Goal: Task Accomplishment & Management: Complete application form

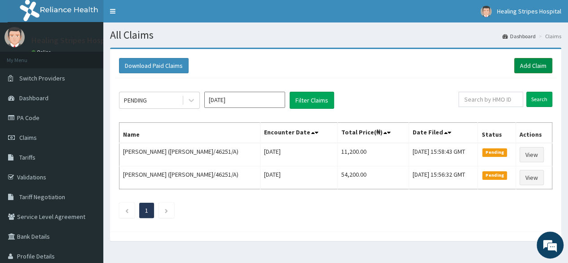
click at [529, 69] on link "Add Claim" at bounding box center [533, 65] width 38 height 15
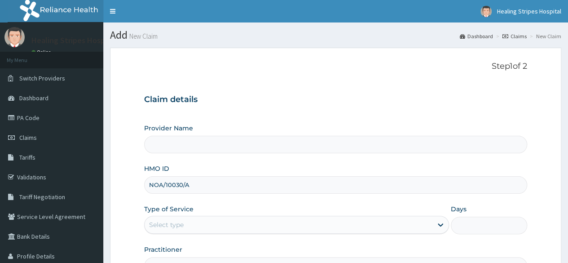
type input "Healing Stripes Hospital"
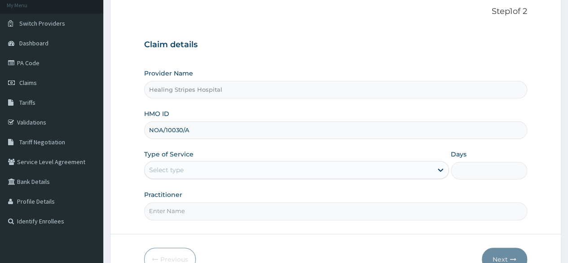
scroll to position [104, 0]
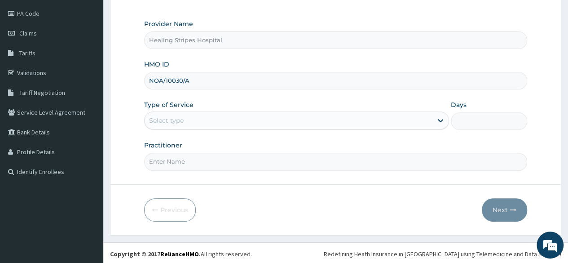
type input "NOA/10030/A"
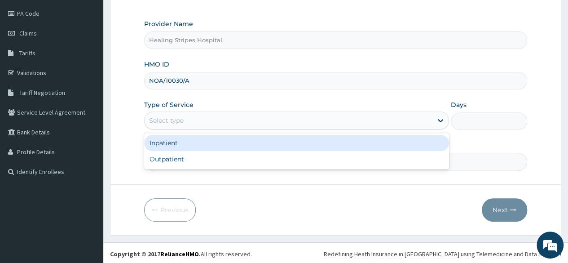
click at [216, 118] on div "Select type" at bounding box center [289, 120] width 288 height 14
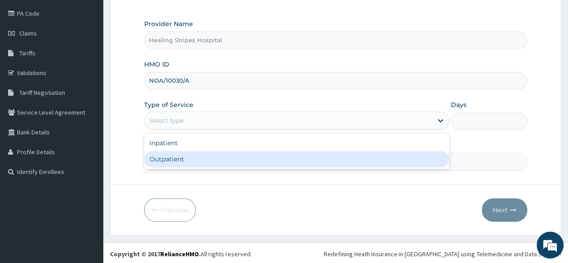
click at [207, 158] on div "Outpatient" at bounding box center [296, 159] width 305 height 16
type input "1"
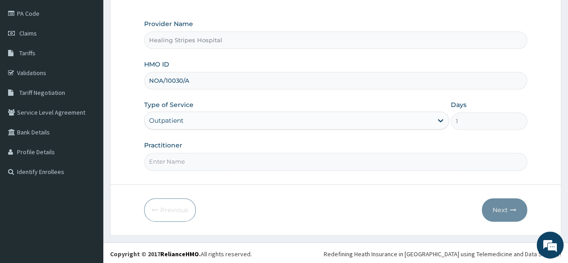
scroll to position [0, 0]
click at [211, 160] on input "Practitioner" at bounding box center [335, 162] width 383 height 18
type input "DR GODWIN"
click at [516, 210] on icon "button" at bounding box center [513, 210] width 6 height 6
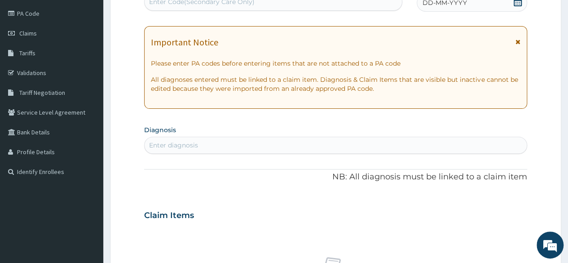
scroll to position [59, 0]
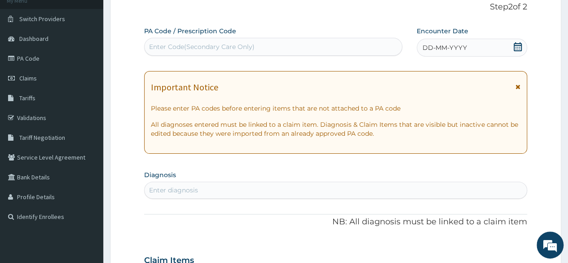
click at [231, 188] on div "Enter diagnosis" at bounding box center [336, 190] width 382 height 14
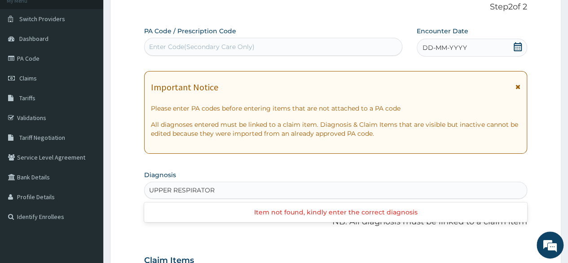
type input "UPPER RESPIRATORY"
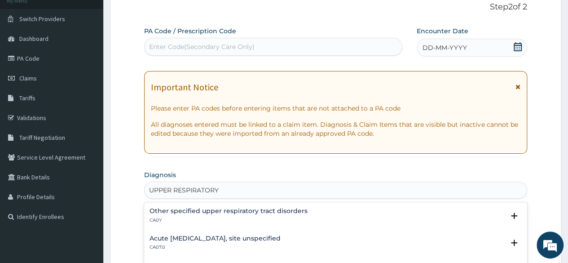
click at [240, 238] on h4 "Acute [MEDICAL_DATA], site unspecified" at bounding box center [215, 238] width 131 height 7
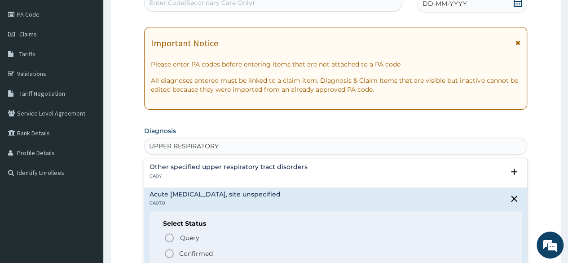
scroll to position [149, 0]
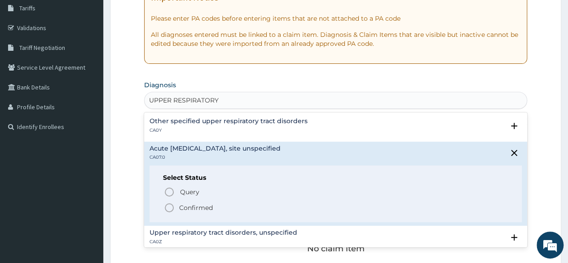
click at [168, 206] on icon "status option filled" at bounding box center [169, 207] width 11 height 11
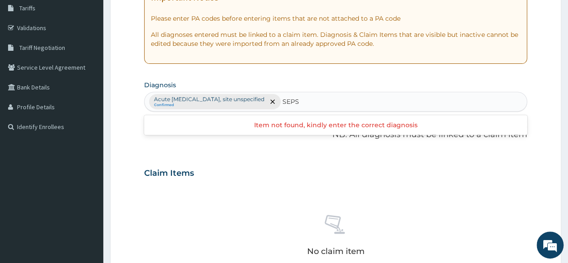
type input "SEPSI"
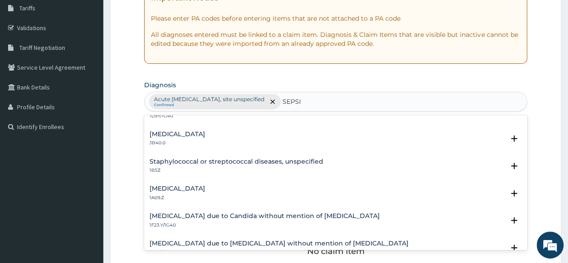
scroll to position [90, 0]
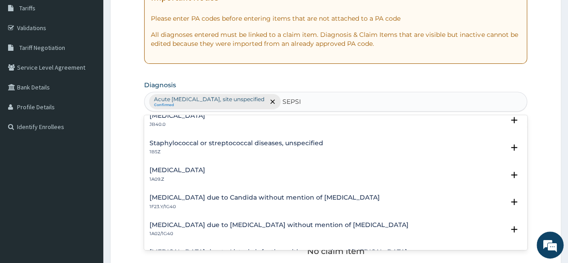
click at [205, 170] on h4 "Salmonella infection, unspecified" at bounding box center [178, 170] width 56 height 7
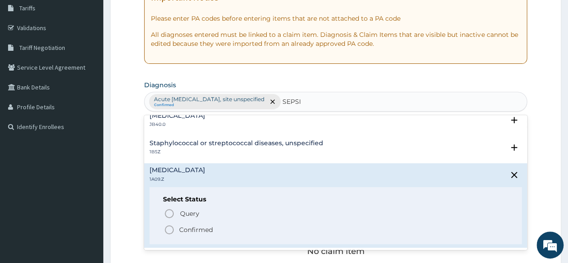
click at [172, 227] on icon "status option filled" at bounding box center [169, 229] width 11 height 11
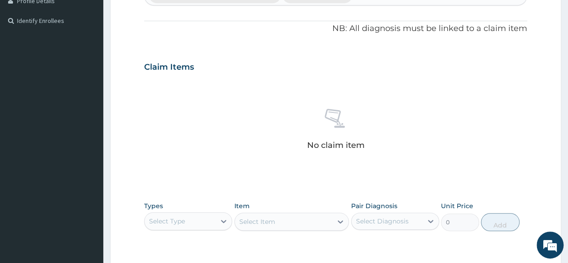
scroll to position [329, 0]
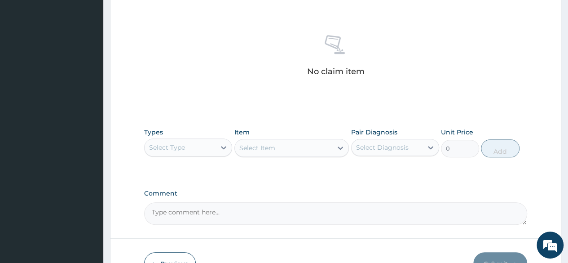
click at [210, 149] on div "Select Type" at bounding box center [180, 147] width 71 height 14
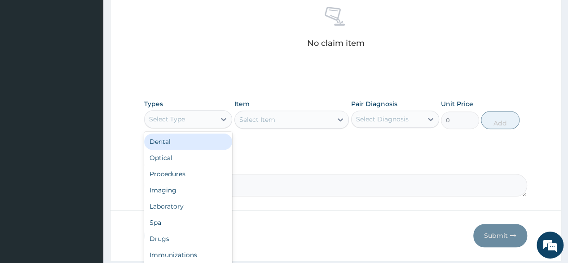
scroll to position [383, 0]
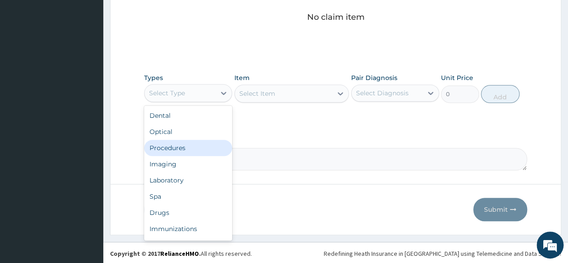
click at [194, 146] on div "Procedures" at bounding box center [188, 148] width 88 height 16
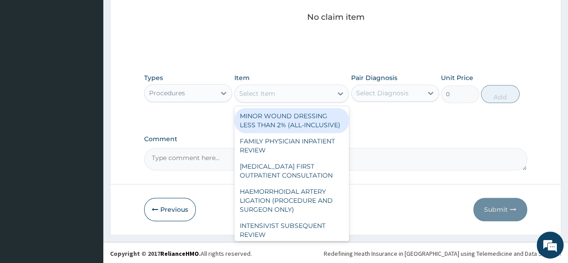
click at [329, 94] on div "Select Item" at bounding box center [284, 93] width 98 height 14
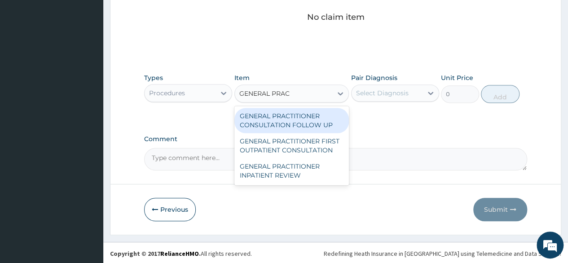
type input "GENERAL PRACT"
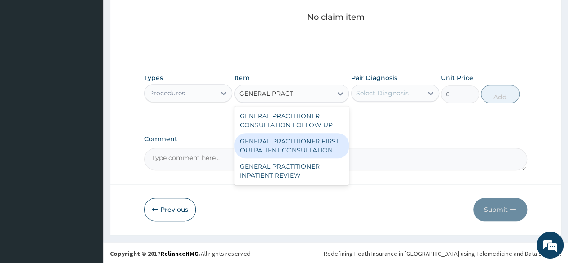
click at [340, 148] on div "GENERAL PRACTITIONER FIRST OUTPATIENT CONSULTATION" at bounding box center [291, 145] width 115 height 25
type input "4500"
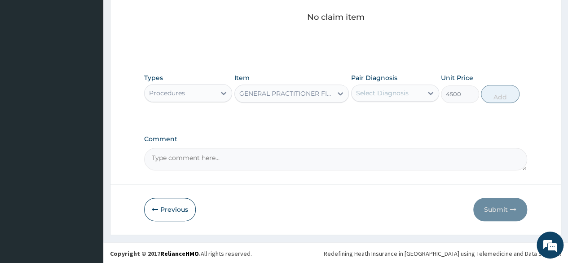
click at [412, 91] on div "Select Diagnosis" at bounding box center [387, 93] width 71 height 14
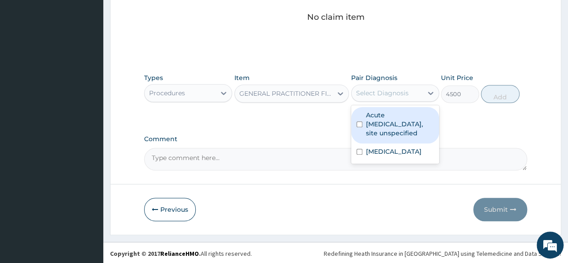
click at [403, 127] on label "Acute upper respiratory infection, site unspecified" at bounding box center [400, 123] width 68 height 27
checkbox input "true"
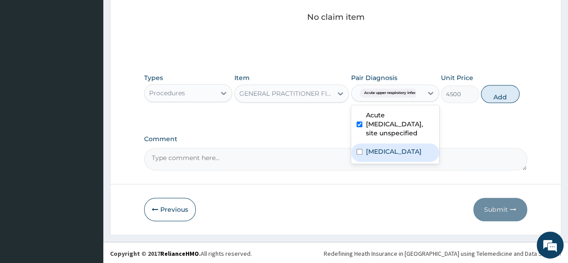
click at [398, 150] on label "Salmonella infection, unspecified" at bounding box center [394, 151] width 56 height 9
checkbox input "true"
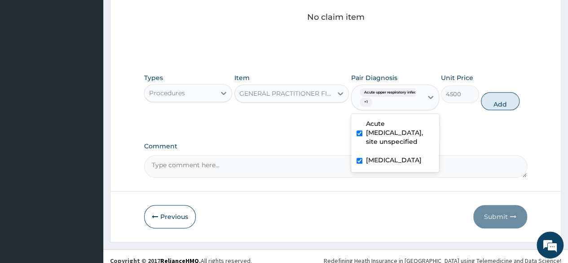
click at [491, 100] on button "Add" at bounding box center [500, 101] width 38 height 18
type input "0"
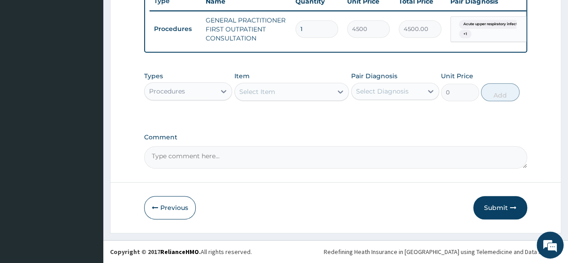
scroll to position [352, 0]
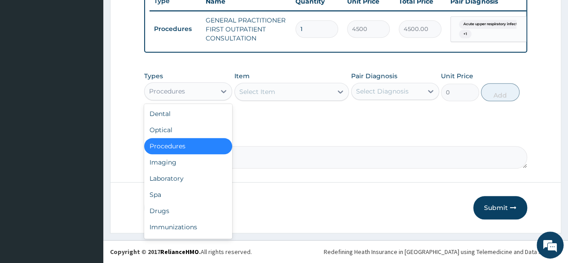
click at [200, 93] on div "Procedures" at bounding box center [180, 91] width 71 height 14
click at [172, 211] on div "Drugs" at bounding box center [188, 211] width 88 height 16
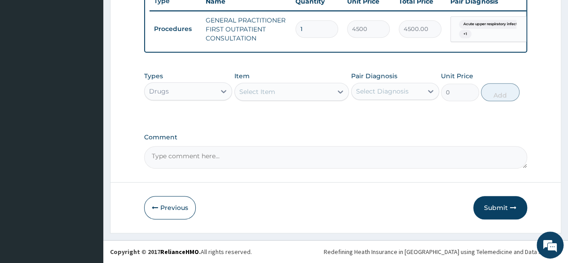
click at [319, 92] on div "Select Item" at bounding box center [284, 91] width 98 height 14
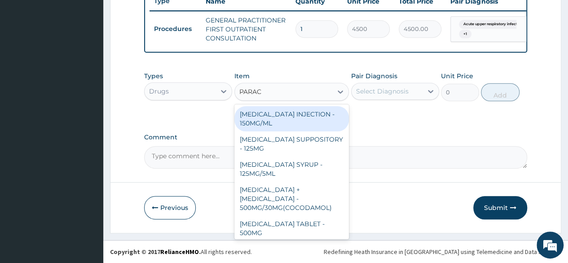
type input "PARACE"
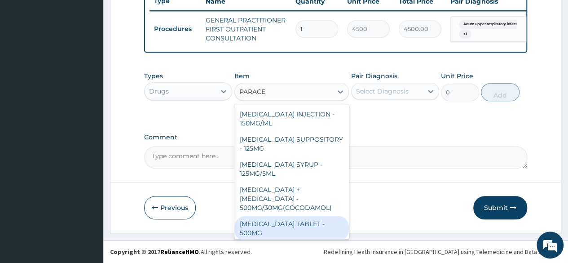
drag, startPoint x: 313, startPoint y: 220, endPoint x: 450, endPoint y: 144, distance: 155.8
click at [313, 218] on div "PARACETAMOL TABLET - 500MG" at bounding box center [291, 228] width 115 height 25
type input "38.400000000000006"
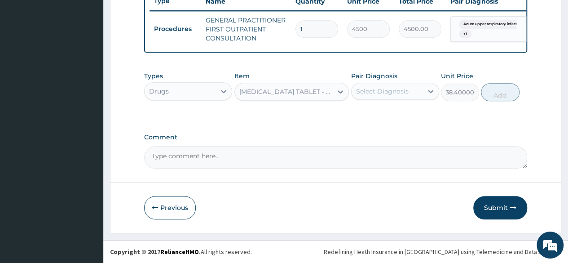
click at [422, 94] on div "Select Diagnosis" at bounding box center [387, 91] width 71 height 14
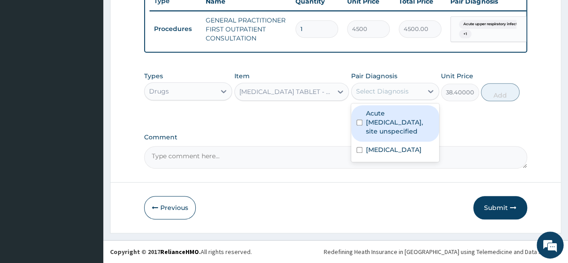
drag, startPoint x: 409, startPoint y: 126, endPoint x: 405, endPoint y: 138, distance: 12.2
click at [409, 128] on label "Acute [MEDICAL_DATA], site unspecified" at bounding box center [400, 122] width 68 height 27
checkbox input "true"
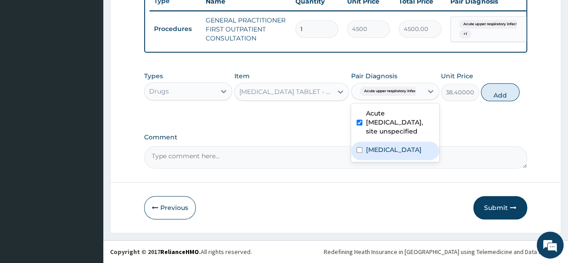
drag, startPoint x: 397, startPoint y: 155, endPoint x: 522, endPoint y: 117, distance: 130.5
click at [397, 154] on label "Salmonella infection, unspecified" at bounding box center [394, 149] width 56 height 9
checkbox input "true"
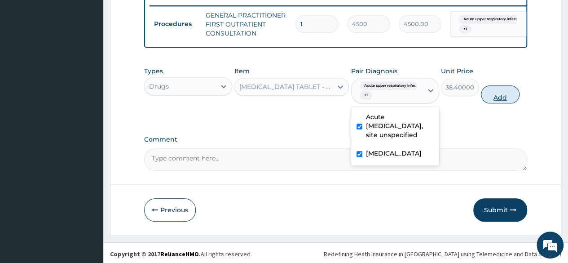
click at [503, 100] on button "Add" at bounding box center [500, 94] width 38 height 18
type input "0"
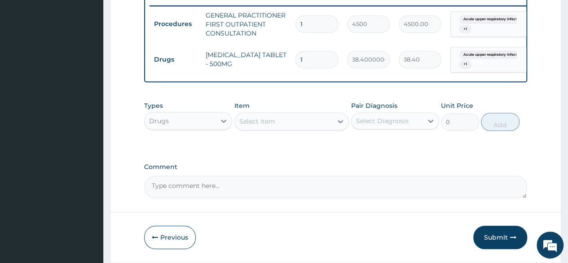
click at [291, 128] on div "Select Item" at bounding box center [284, 121] width 98 height 14
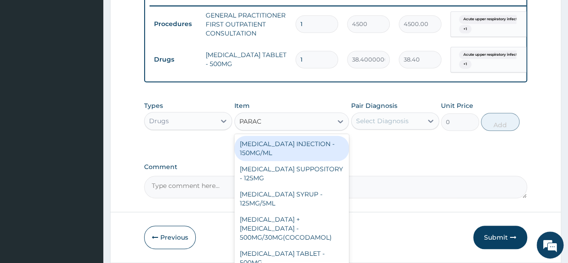
type input "PARACE"
click at [302, 156] on div "PARACETAMOL INJECTION - 150MG/ML" at bounding box center [291, 148] width 115 height 25
type input "640"
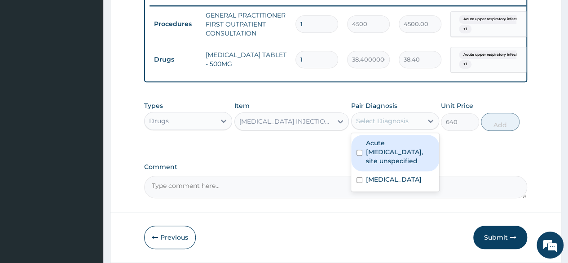
drag, startPoint x: 379, startPoint y: 128, endPoint x: 383, endPoint y: 160, distance: 32.6
click at [379, 125] on div "Select Diagnosis" at bounding box center [382, 120] width 53 height 9
drag, startPoint x: 383, startPoint y: 164, endPoint x: 385, endPoint y: 180, distance: 15.9
click at [383, 164] on label "Acute upper respiratory infection, site unspecified" at bounding box center [400, 151] width 68 height 27
checkbox input "true"
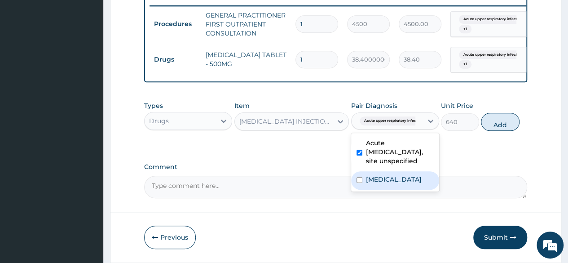
drag, startPoint x: 385, startPoint y: 198, endPoint x: 459, endPoint y: 157, distance: 84.2
click at [388, 184] on label "Salmonella infection, unspecified" at bounding box center [394, 179] width 56 height 9
checkbox input "true"
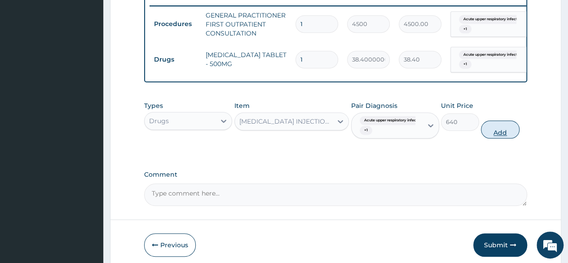
click at [496, 138] on button "Add" at bounding box center [500, 129] width 38 height 18
type input "0"
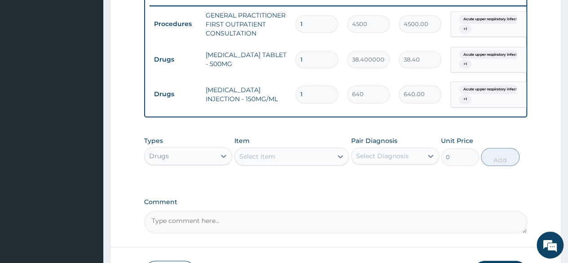
click at [269, 161] on div "Select Item" at bounding box center [257, 156] width 36 height 9
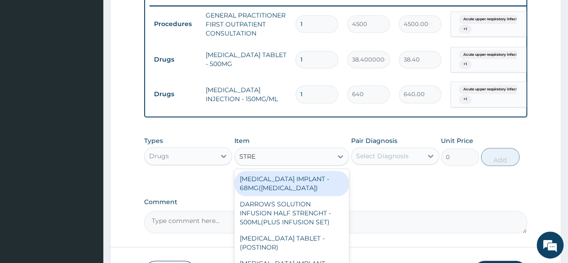
type input "STREP"
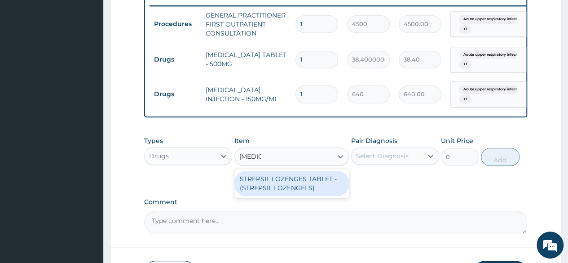
click at [286, 188] on div "STREPSIL LOZENGES TABLET - (STREPSIL LOZENGELS)" at bounding box center [291, 183] width 115 height 25
type input "192"
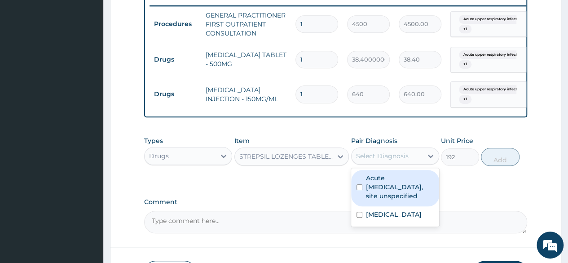
click at [390, 160] on div "Select Diagnosis" at bounding box center [382, 155] width 53 height 9
drag, startPoint x: 388, startPoint y: 185, endPoint x: 388, endPoint y: 214, distance: 29.2
click at [388, 186] on label "Acute upper respiratory infection, site unspecified" at bounding box center [400, 186] width 68 height 27
checkbox input "true"
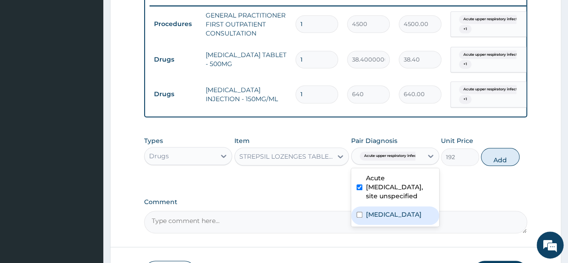
drag, startPoint x: 385, startPoint y: 225, endPoint x: 511, endPoint y: 181, distance: 133.2
click at [385, 219] on label "Salmonella infection, unspecified" at bounding box center [394, 214] width 56 height 9
checkbox input "true"
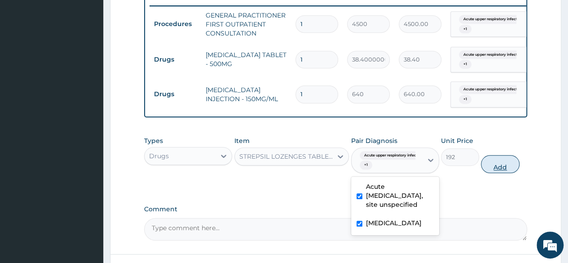
click at [494, 166] on button "Add" at bounding box center [500, 164] width 38 height 18
type input "0"
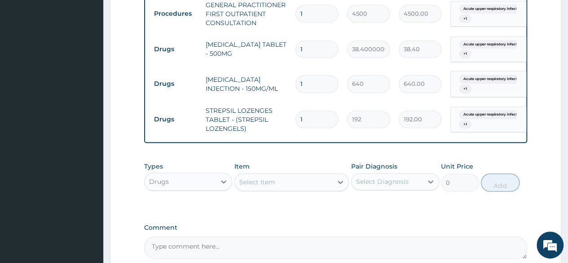
scroll to position [397, 0]
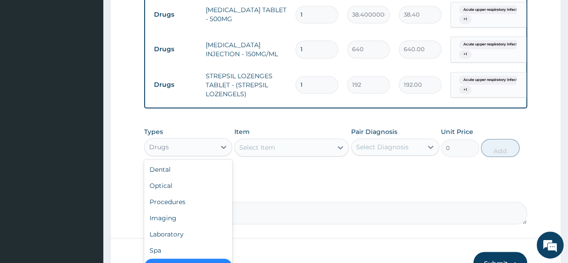
click at [210, 150] on div "Drugs" at bounding box center [180, 147] width 71 height 14
click at [189, 234] on div "Laboratory" at bounding box center [188, 234] width 88 height 16
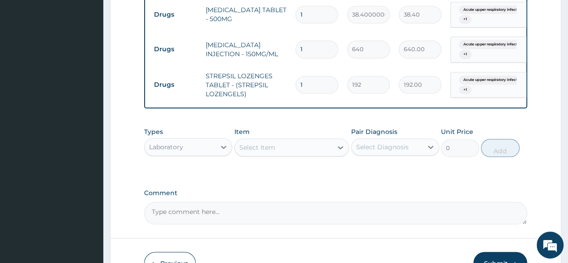
click at [318, 145] on div "Select Item" at bounding box center [284, 147] width 98 height 14
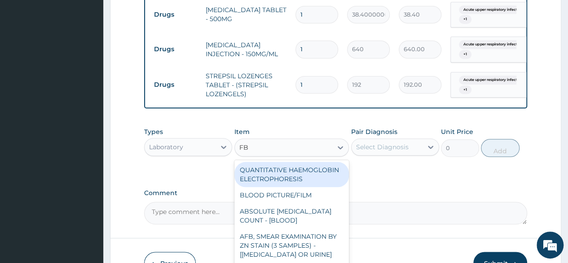
type input "FBC"
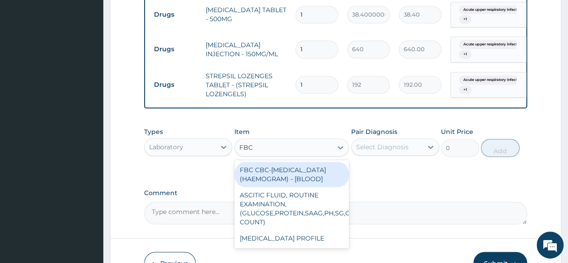
click at [321, 177] on div "FBC CBC-COMPLETE BLOOD COUNT (HAEMOGRAM) - [BLOOD]" at bounding box center [291, 174] width 115 height 25
type input "6000"
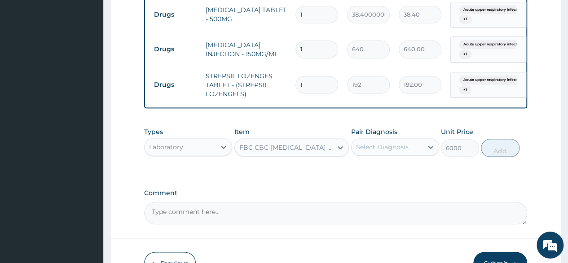
click at [419, 154] on div "Select Diagnosis" at bounding box center [387, 147] width 71 height 14
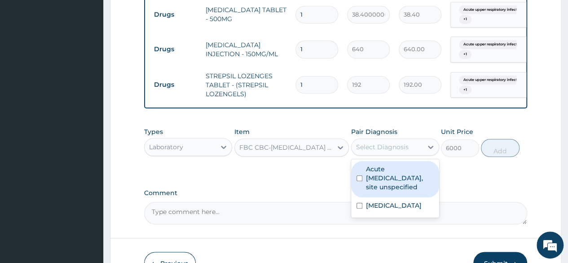
drag, startPoint x: 401, startPoint y: 179, endPoint x: 400, endPoint y: 193, distance: 13.5
click at [401, 182] on label "Acute upper respiratory infection, site unspecified" at bounding box center [400, 177] width 68 height 27
checkbox input "true"
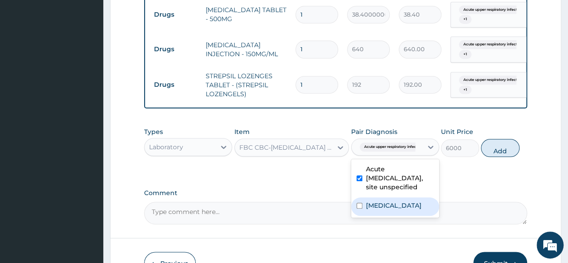
click at [396, 209] on label "Salmonella infection, unspecified" at bounding box center [394, 205] width 56 height 9
checkbox input "true"
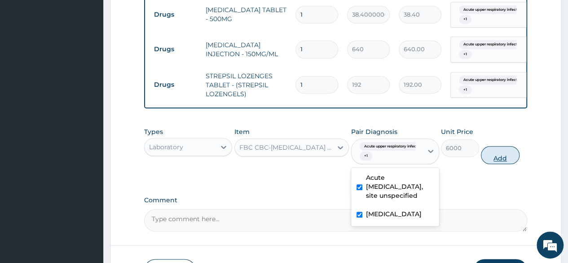
click at [501, 161] on button "Add" at bounding box center [500, 155] width 38 height 18
type input "0"
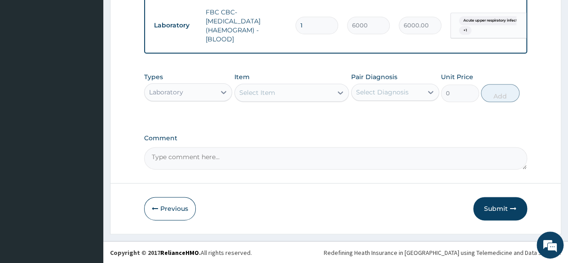
scroll to position [502, 0]
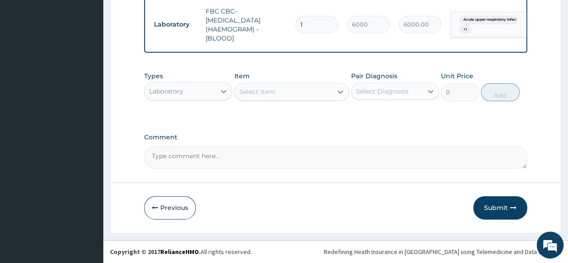
click at [314, 82] on div "Item Select Item" at bounding box center [291, 86] width 115 height 30
click at [314, 90] on div "Select Item" at bounding box center [284, 91] width 98 height 14
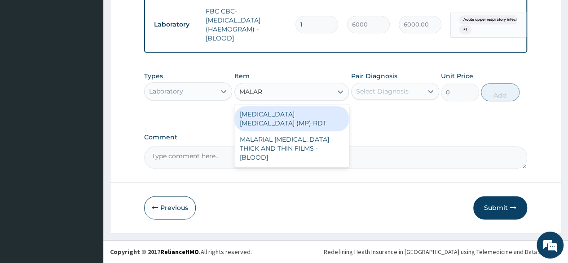
type input "MALARI"
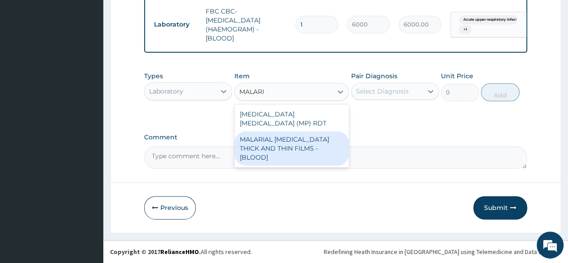
click at [324, 132] on div "MALARIAL PARASITE THICK AND THIN FILMS - [BLOOD]" at bounding box center [291, 148] width 115 height 34
type input "2625"
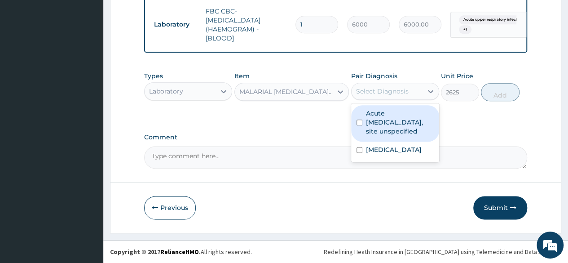
click at [395, 89] on div "Select Diagnosis" at bounding box center [382, 91] width 53 height 9
click at [386, 134] on label "Acute upper respiratory infection, site unspecified" at bounding box center [400, 122] width 68 height 27
checkbox input "true"
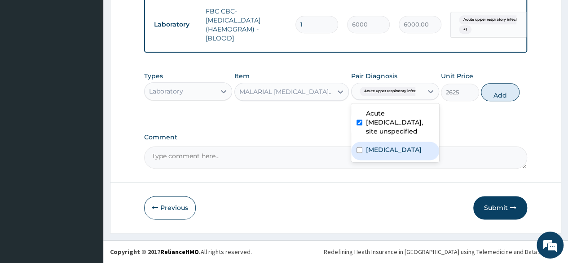
drag, startPoint x: 383, startPoint y: 159, endPoint x: 387, endPoint y: 155, distance: 6.0
click at [383, 154] on label "Salmonella infection, unspecified" at bounding box center [394, 149] width 56 height 9
checkbox input "true"
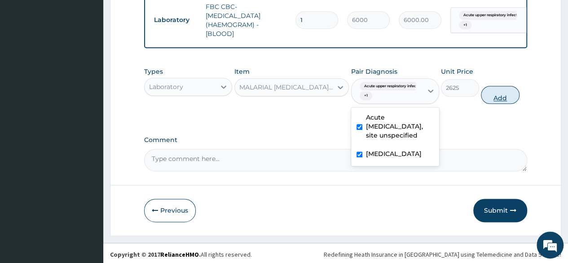
click at [512, 97] on button "Add" at bounding box center [500, 95] width 38 height 18
type input "0"
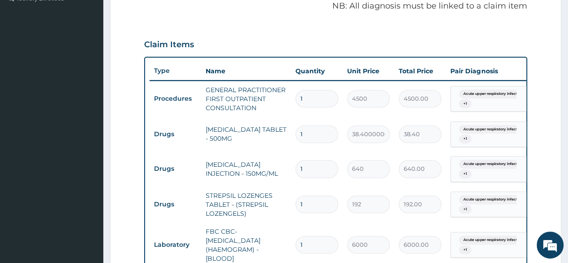
scroll to position [143, 0]
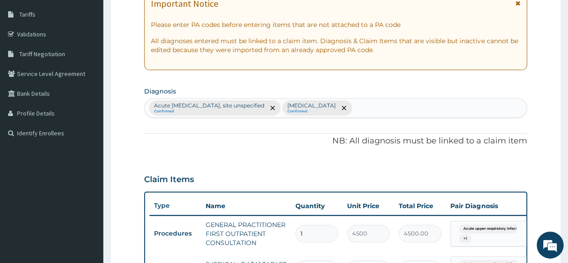
click at [430, 108] on div "Acute upper respiratory infection, site unspecified Confirmed Salmonella infect…" at bounding box center [336, 107] width 382 height 19
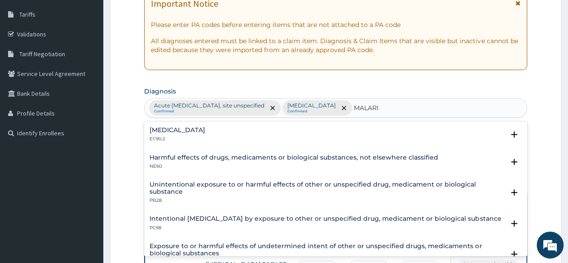
type input "MALARIA"
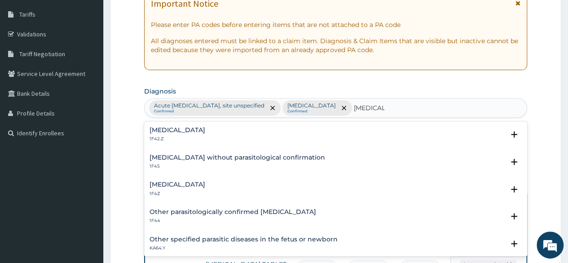
click at [205, 132] on h4 "Plasmodium malariae malaria without complication" at bounding box center [178, 130] width 56 height 7
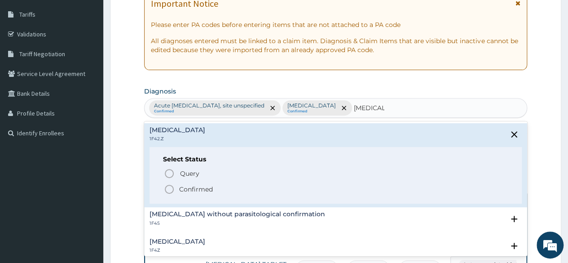
drag, startPoint x: 168, startPoint y: 189, endPoint x: 248, endPoint y: 188, distance: 79.9
click at [168, 189] on icon "status option filled" at bounding box center [169, 189] width 11 height 11
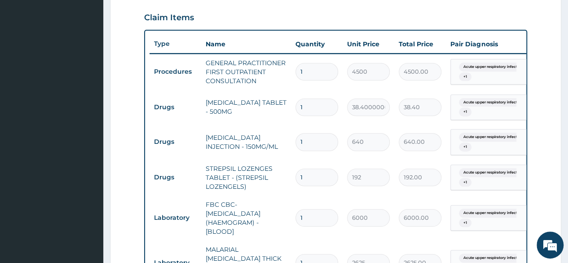
scroll to position [457, 0]
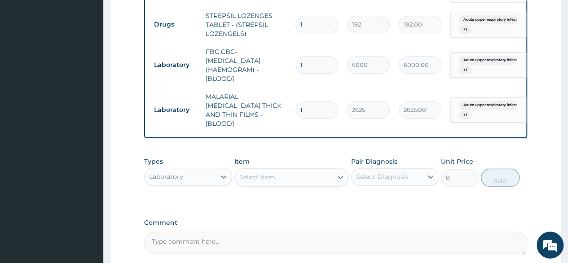
click at [481, 121] on div "Acute upper respiratory infect... + 1" at bounding box center [485, 110] width 61 height 22
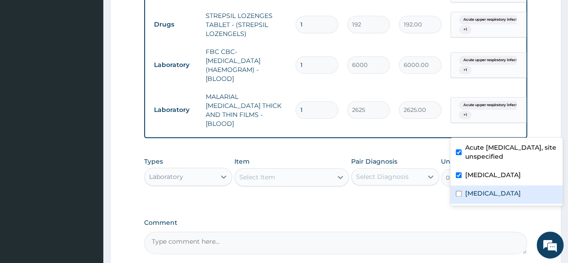
click at [486, 198] on label "Plasmodium malariae malaria without complication" at bounding box center [493, 193] width 56 height 9
checkbox input "true"
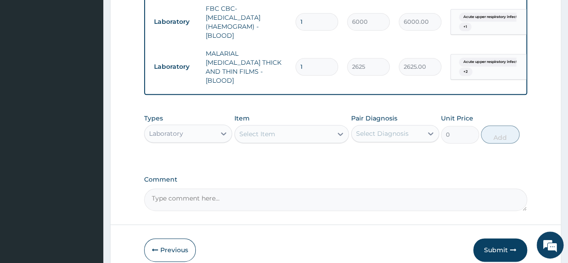
scroll to position [502, 0]
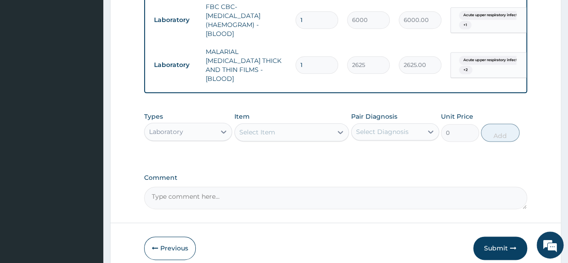
click at [308, 139] on div "Select Item" at bounding box center [284, 132] width 98 height 14
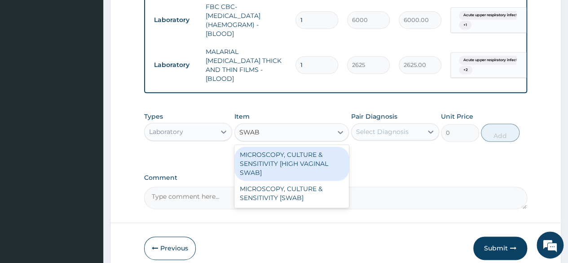
type input "SWAB"
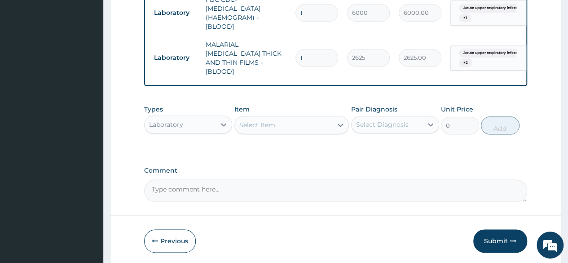
scroll to position [510, 0]
click at [219, 132] on div at bounding box center [224, 123] width 16 height 16
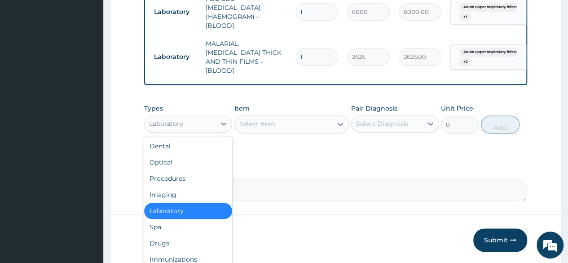
scroll to position [31, 0]
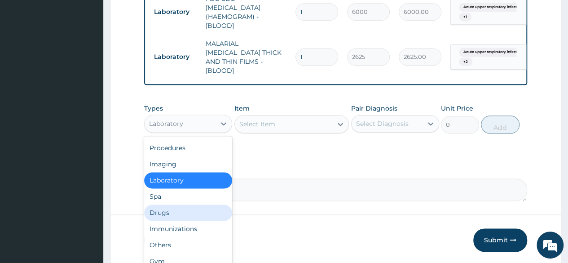
click at [173, 220] on div "Drugs" at bounding box center [188, 212] width 88 height 16
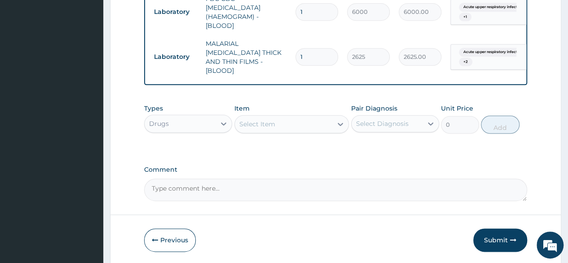
click at [319, 131] on div "Select Item" at bounding box center [284, 124] width 98 height 14
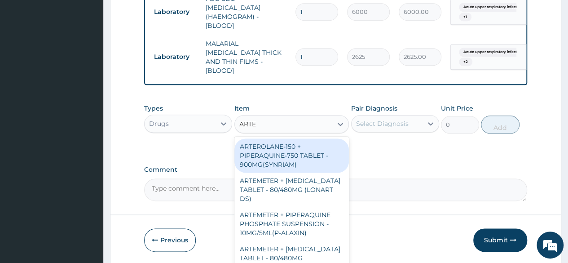
type input "ARTEM"
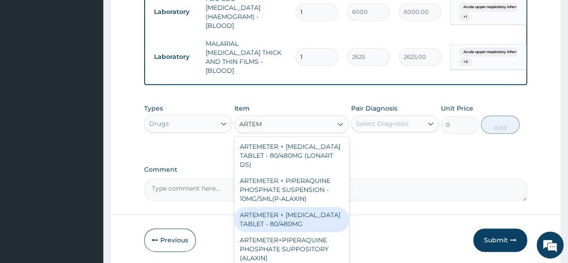
click at [263, 232] on div "ARTEMETER + LUMEFANTRINE TABLET - 80/480MG" at bounding box center [291, 219] width 115 height 25
type input "416"
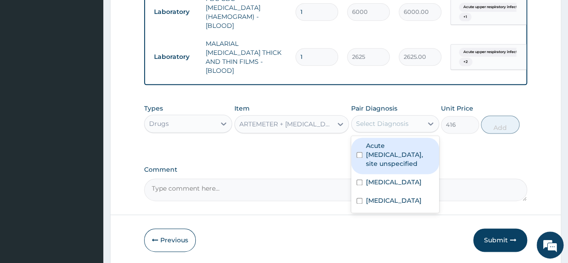
click at [406, 128] on div "Select Diagnosis" at bounding box center [382, 123] width 53 height 9
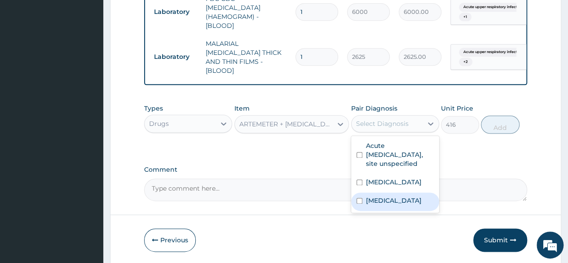
drag, startPoint x: 386, startPoint y: 234, endPoint x: 401, endPoint y: 186, distance: 49.3
click at [385, 205] on label "[MEDICAL_DATA]" at bounding box center [394, 200] width 56 height 9
checkbox input "true"
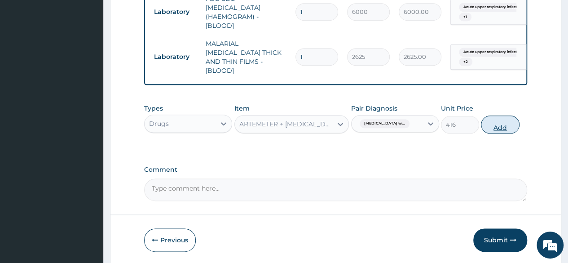
click at [502, 133] on button "Add" at bounding box center [500, 124] width 38 height 18
type input "0"
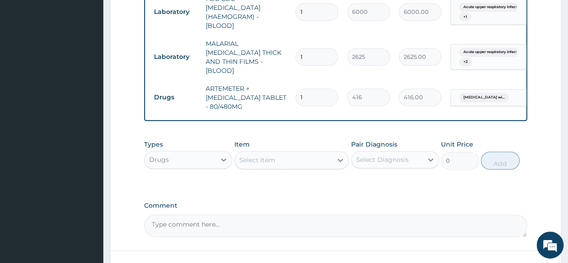
click at [309, 102] on input "1" at bounding box center [316, 97] width 43 height 18
type input "0.00"
type input "6"
type input "2496.00"
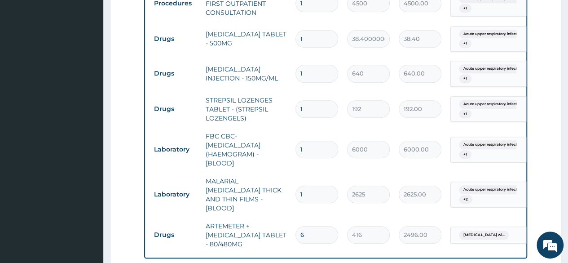
scroll to position [331, 0]
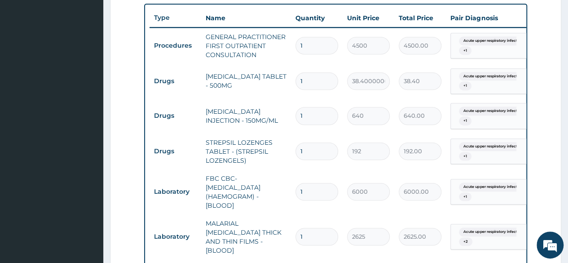
type input "6"
click at [307, 124] on input "1" at bounding box center [316, 116] width 43 height 18
type input "0.00"
type input "3"
type input "1920.00"
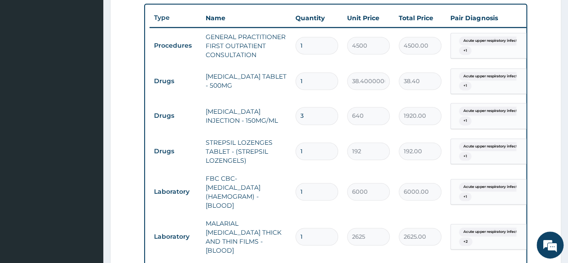
type input "3"
click at [316, 90] on input "1" at bounding box center [316, 81] width 43 height 18
type input "18"
type input "691.20"
type input "18"
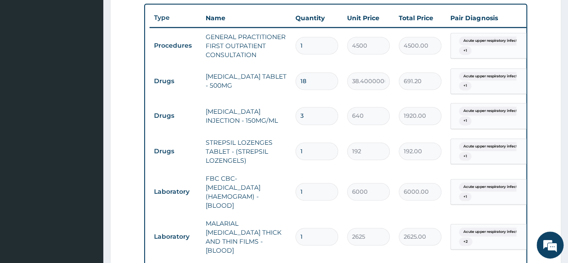
click at [315, 160] on input "1" at bounding box center [316, 151] width 43 height 18
type input "0.00"
type input "4"
type input "768.00"
type input "3"
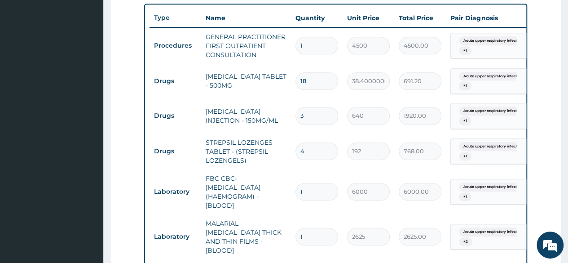
type input "576.00"
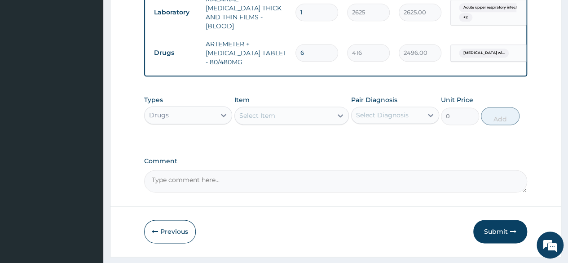
scroll to position [555, 0]
type input "3"
click at [502, 242] on button "Submit" at bounding box center [500, 230] width 54 height 23
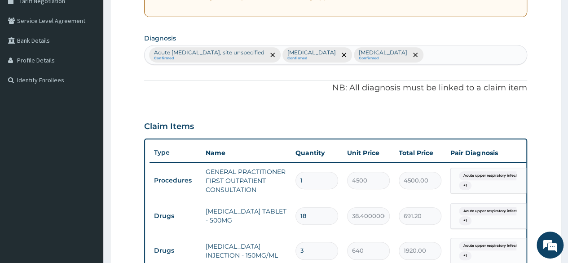
scroll to position [16, 0]
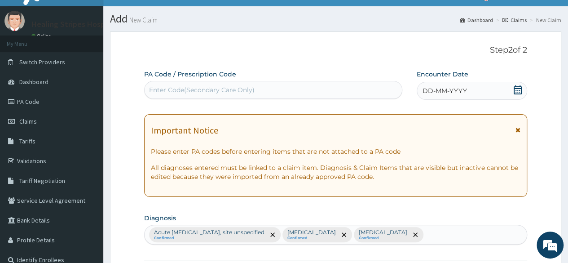
click at [521, 88] on icon at bounding box center [518, 89] width 8 height 9
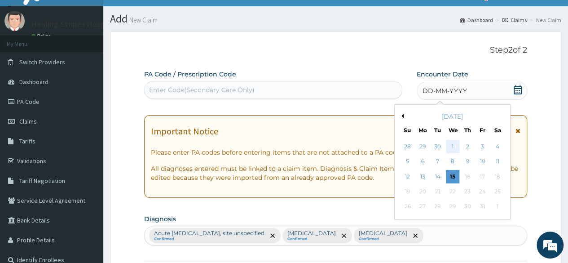
click at [450, 145] on div "1" at bounding box center [451, 146] width 13 height 13
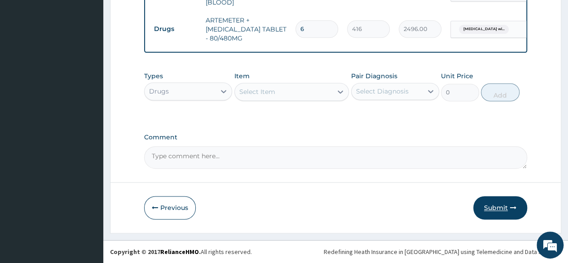
click at [489, 203] on button "Submit" at bounding box center [500, 207] width 54 height 23
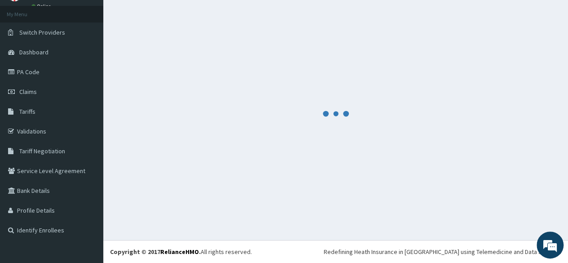
scroll to position [45, 0]
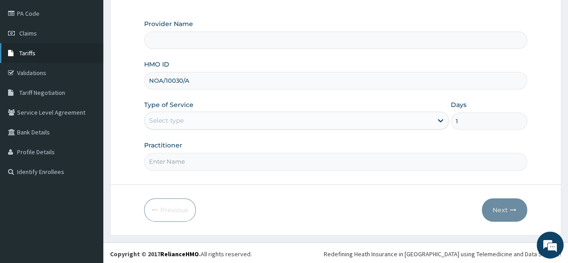
type input "Healing Stripes Hospital"
click at [34, 12] on link "PA Code" at bounding box center [51, 14] width 103 height 20
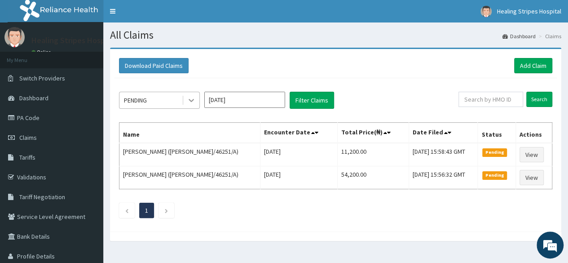
click at [191, 99] on icon at bounding box center [191, 100] width 9 height 9
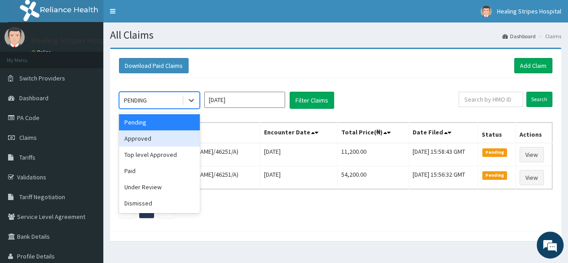
click at [178, 137] on div "Approved" at bounding box center [159, 138] width 81 height 16
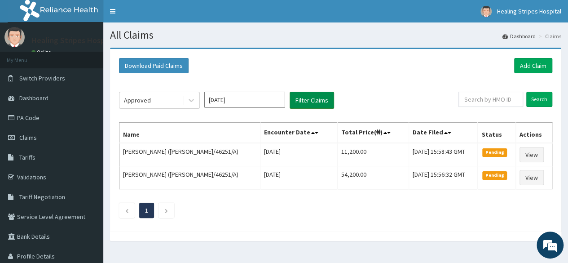
click at [305, 102] on button "Filter Claims" at bounding box center [312, 100] width 44 height 17
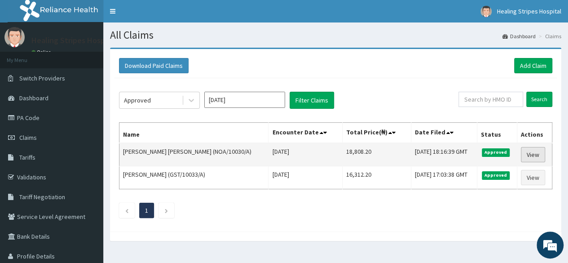
click at [535, 151] on link "View" at bounding box center [533, 154] width 24 height 15
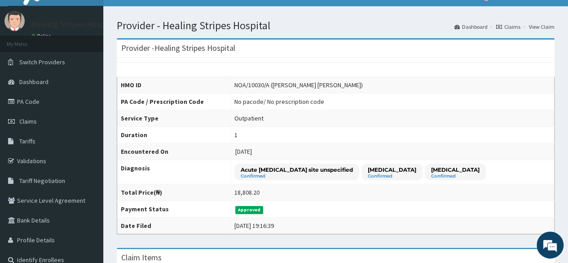
scroll to position [16, 0]
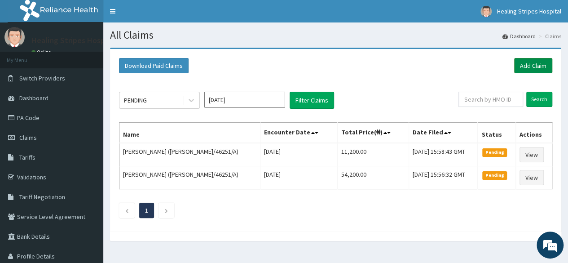
click at [525, 66] on link "Add Claim" at bounding box center [533, 65] width 38 height 15
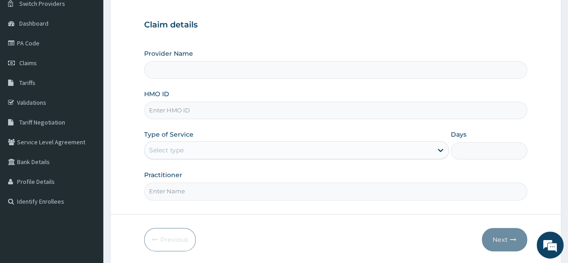
scroll to position [90, 0]
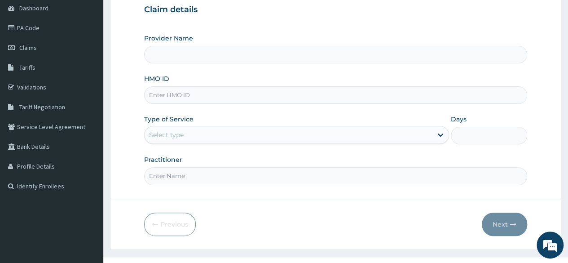
type input "Healing Stripes Hospital"
click at [292, 90] on input "HMO ID" at bounding box center [335, 95] width 383 height 18
paste input "NOA/10030/A"
type input "NOA/10030/A"
click at [349, 138] on div "Select type" at bounding box center [289, 135] width 288 height 14
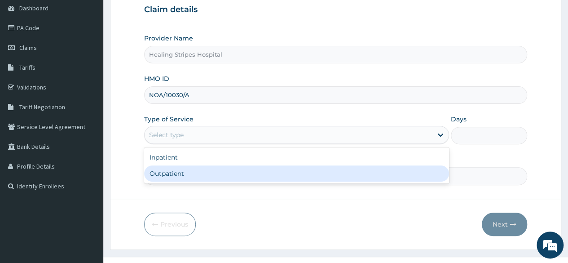
click at [329, 168] on div "Outpatient" at bounding box center [296, 173] width 305 height 16
type input "1"
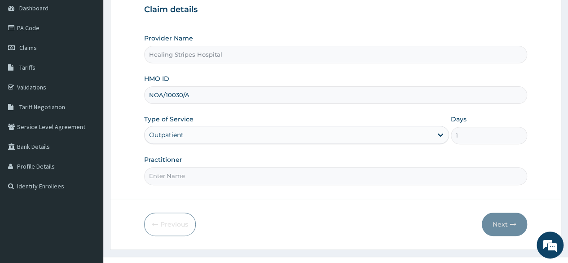
click at [325, 175] on input "Practitioner" at bounding box center [335, 176] width 383 height 18
type input "DR EKWUNIFE"
click at [500, 224] on button "Next" at bounding box center [504, 223] width 45 height 23
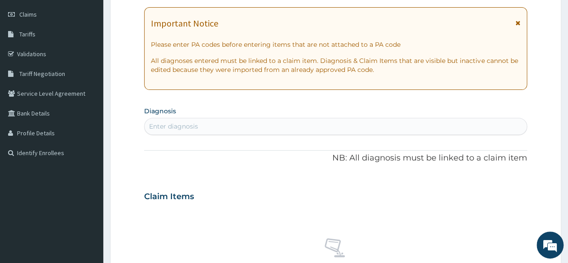
scroll to position [135, 0]
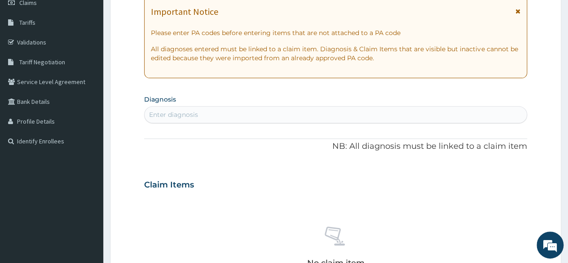
click at [269, 111] on div "Enter diagnosis" at bounding box center [336, 114] width 382 height 14
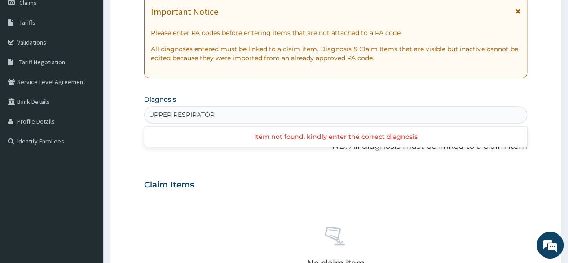
type input "UPPER RESPIRATORY"
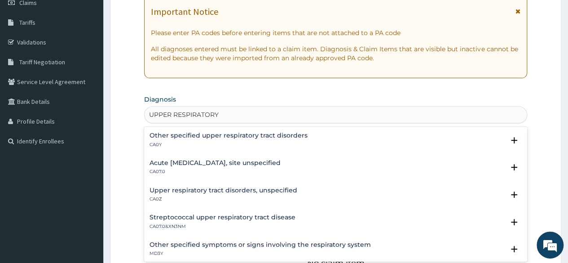
click at [242, 166] on div "Acute upper respiratory infection, site unspecified CA07.0" at bounding box center [215, 167] width 131 height 16
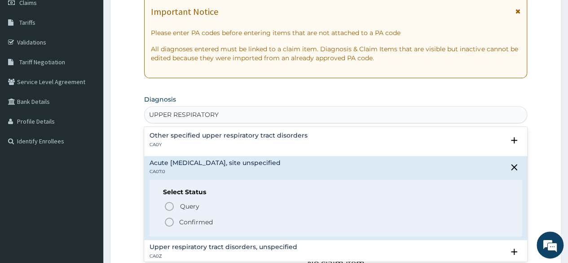
drag, startPoint x: 172, startPoint y: 221, endPoint x: 176, endPoint y: 218, distance: 5.1
click at [173, 221] on icon "status option filled" at bounding box center [169, 221] width 11 height 11
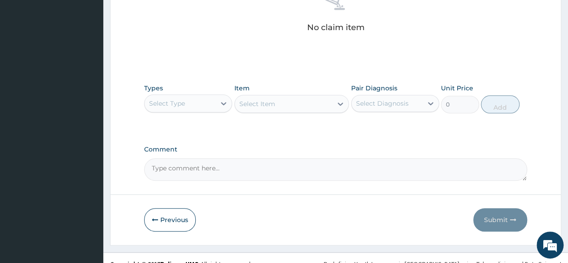
scroll to position [383, 0]
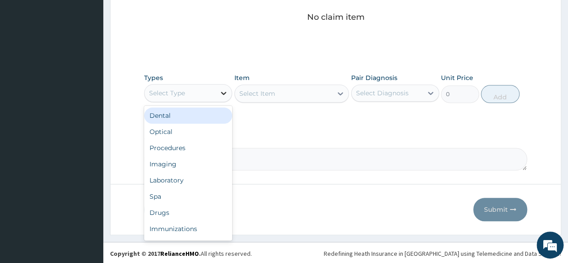
click at [222, 93] on icon at bounding box center [223, 92] width 9 height 9
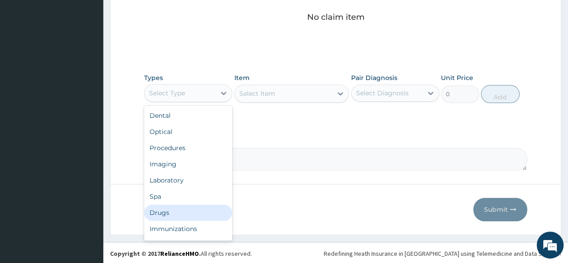
click at [181, 210] on div "Drugs" at bounding box center [188, 212] width 88 height 16
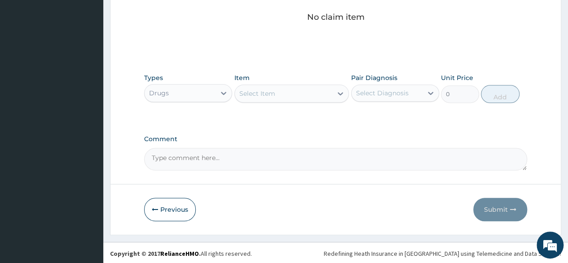
click at [316, 96] on div "Select Item" at bounding box center [284, 93] width 98 height 14
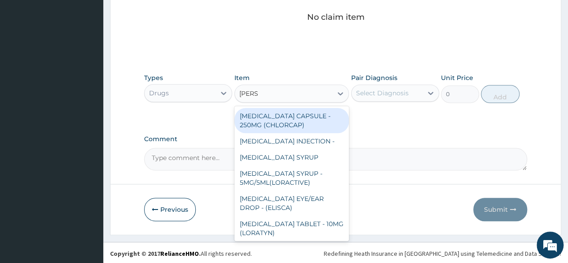
type input "LORAT"
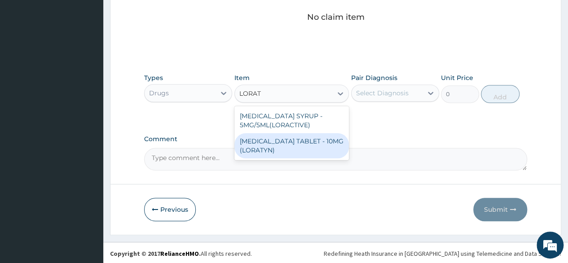
click at [331, 141] on div "LORATADINE TABLET - 10MG (LORATYN)" at bounding box center [291, 145] width 115 height 25
type input "112"
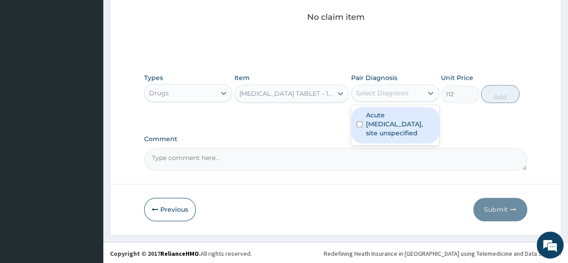
click at [410, 94] on div "Select Diagnosis" at bounding box center [387, 93] width 71 height 14
click at [401, 123] on label "Acute upper respiratory infection, site unspecified" at bounding box center [400, 123] width 68 height 27
checkbox input "true"
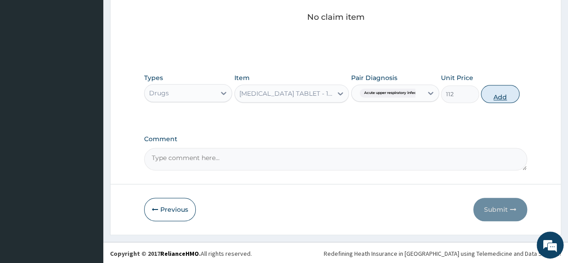
click at [496, 96] on button "Add" at bounding box center [500, 94] width 38 height 18
type input "0"
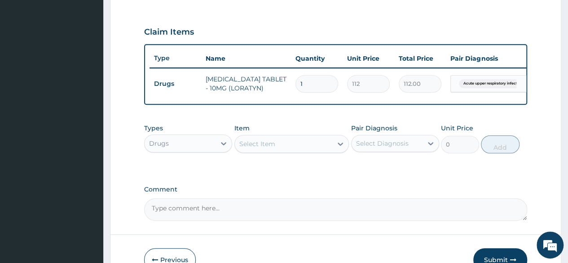
scroll to position [213, 0]
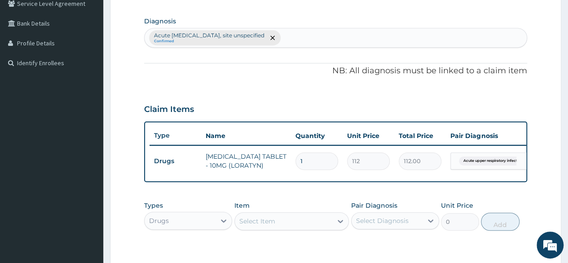
click at [309, 162] on input "1" at bounding box center [316, 161] width 43 height 18
type input "0.00"
type input "7"
type input "784.00"
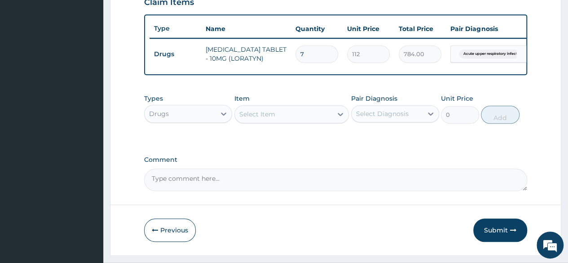
scroll to position [348, 0]
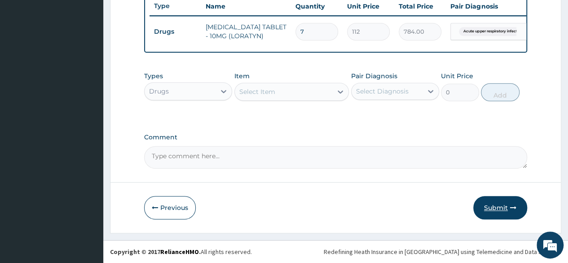
type input "7"
click at [488, 207] on button "Submit" at bounding box center [500, 207] width 54 height 23
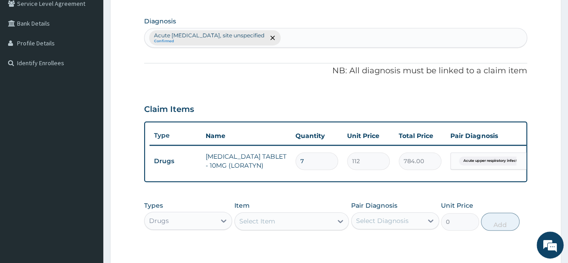
scroll to position [78, 0]
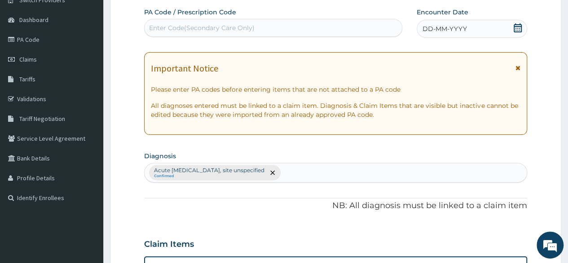
click at [516, 28] on icon at bounding box center [518, 27] width 8 height 9
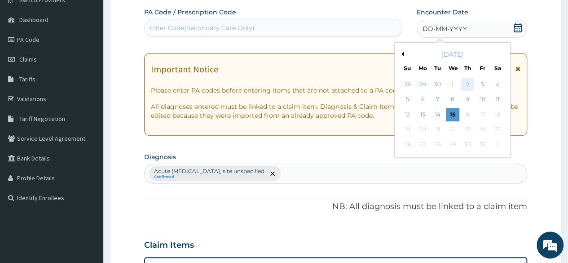
click at [468, 83] on div "2" at bounding box center [467, 84] width 13 height 13
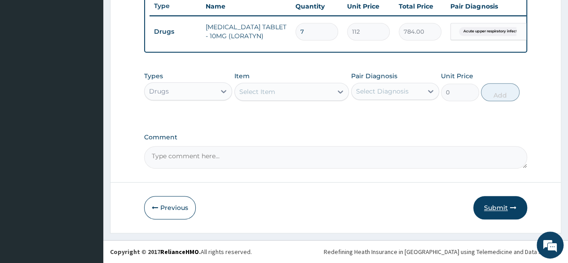
click at [503, 204] on button "Submit" at bounding box center [500, 207] width 54 height 23
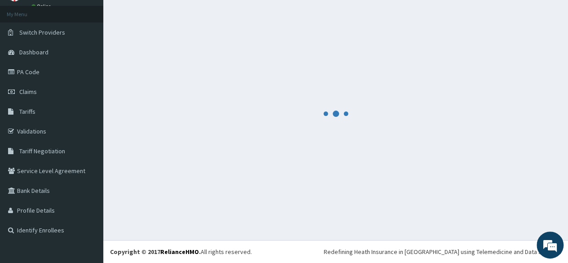
scroll to position [45, 0]
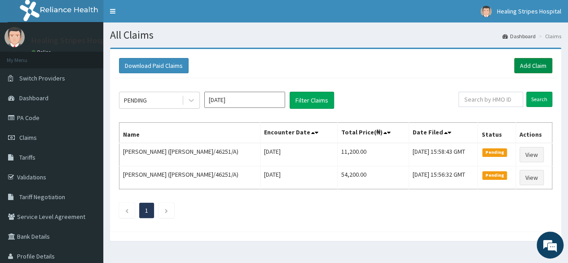
click at [533, 66] on link "Add Claim" at bounding box center [533, 65] width 38 height 15
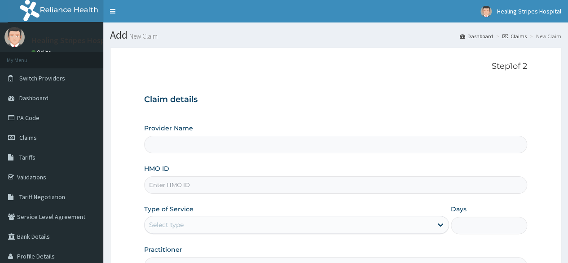
click at [203, 185] on input "HMO ID" at bounding box center [335, 185] width 383 height 18
paste input "LFL/10017/B"
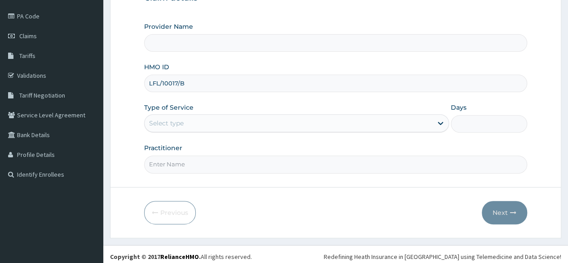
scroll to position [104, 0]
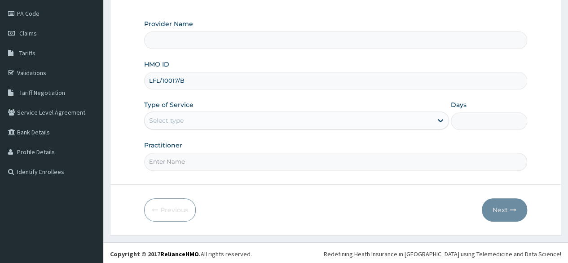
type input "LFL/10017/B"
click at [286, 118] on div "Select type" at bounding box center [289, 120] width 288 height 14
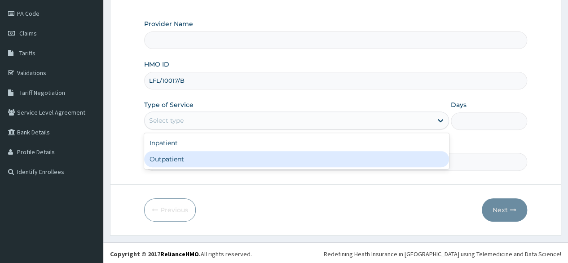
click at [263, 156] on div "Outpatient" at bounding box center [296, 159] width 305 height 16
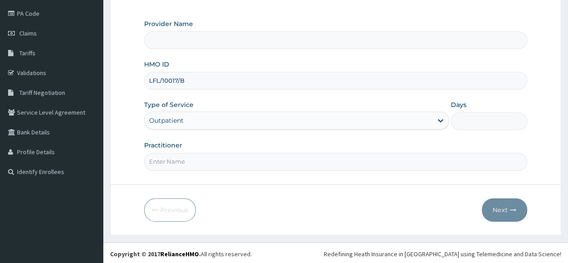
type input "1"
click at [248, 159] on input "Practitioner" at bounding box center [335, 162] width 383 height 18
type input "D"
type input "Healing Stripes Hospital"
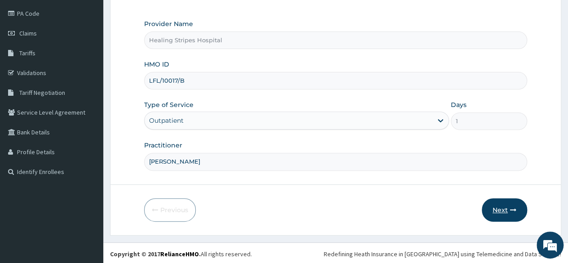
type input "DR GODWIN"
click at [494, 207] on button "Next" at bounding box center [504, 209] width 45 height 23
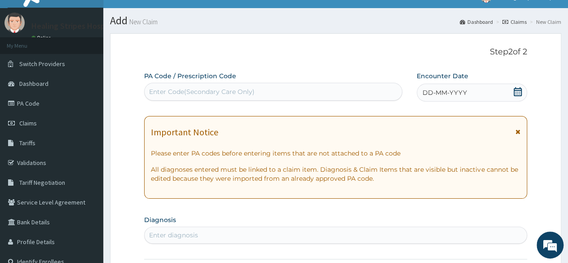
scroll to position [0, 0]
click at [359, 95] on div "Enter Code(Secondary Care Only)" at bounding box center [273, 91] width 257 height 14
paste input "PA/EDD822"
type input "PA/EDD822"
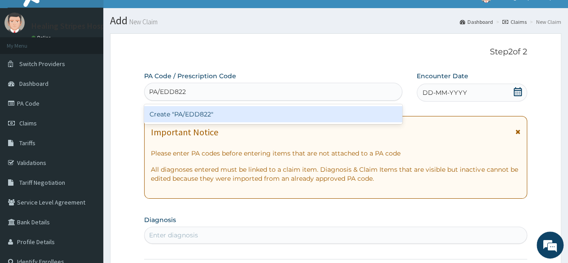
click at [302, 110] on div "Create "PA/EDD822"" at bounding box center [273, 114] width 258 height 16
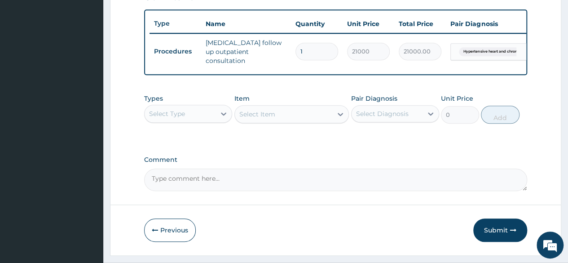
scroll to position [348, 0]
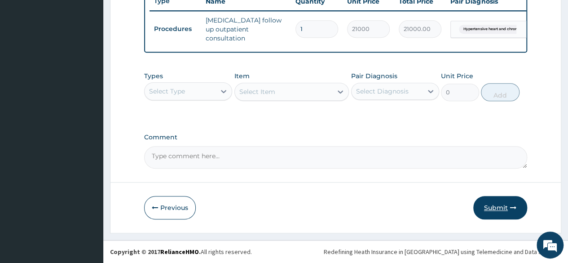
click at [496, 206] on button "Submit" at bounding box center [500, 207] width 54 height 23
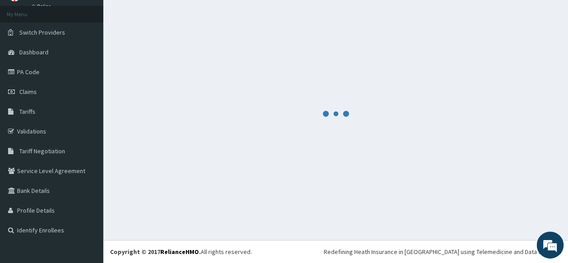
scroll to position [45, 0]
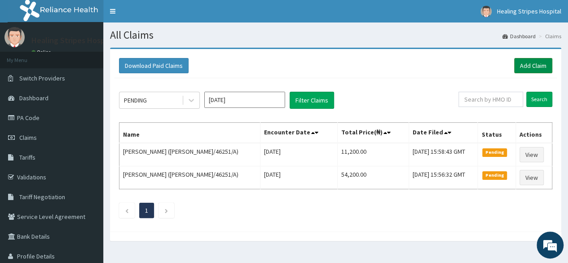
click at [530, 64] on link "Add Claim" at bounding box center [533, 65] width 38 height 15
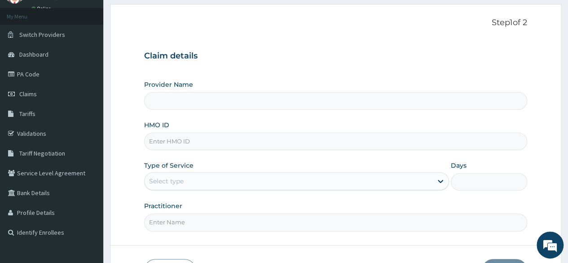
scroll to position [90, 0]
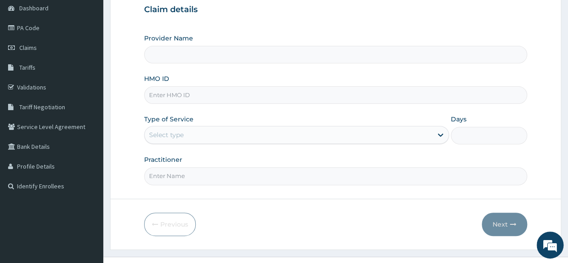
click at [223, 97] on input "HMO ID" at bounding box center [335, 95] width 383 height 18
type input "Healing Stripes Hospital"
paste input "LFL/10017/B"
type input "LFL/10017/B"
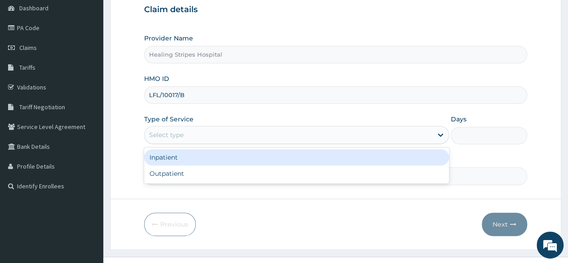
click at [422, 135] on div "Select type" at bounding box center [289, 135] width 288 height 14
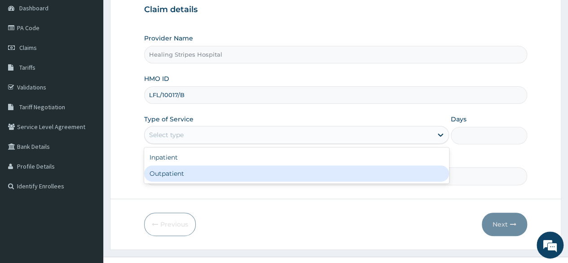
drag, startPoint x: 372, startPoint y: 171, endPoint x: 412, endPoint y: 164, distance: 41.0
click at [372, 171] on div "Outpatient" at bounding box center [296, 173] width 305 height 16
type input "1"
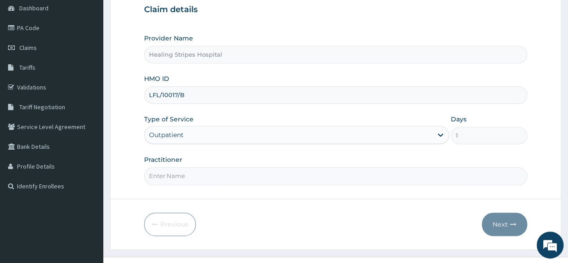
click at [318, 176] on input "Practitioner" at bounding box center [335, 176] width 383 height 18
type input "DR GODWIN"
click at [500, 223] on button "Next" at bounding box center [504, 223] width 45 height 23
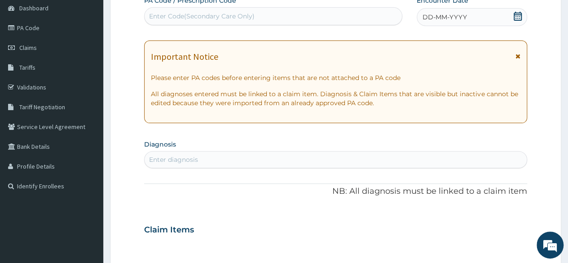
scroll to position [45, 0]
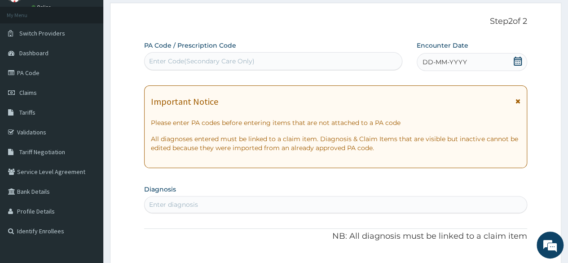
click at [330, 59] on div "Enter Code(Secondary Care Only)" at bounding box center [273, 61] width 257 height 14
paste input "PA/0CBBFE"
type input "PA/0CBBFE"
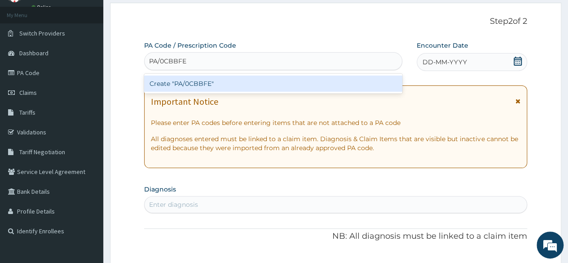
click at [243, 84] on div "Create "PA/0CBBFE"" at bounding box center [273, 83] width 258 height 16
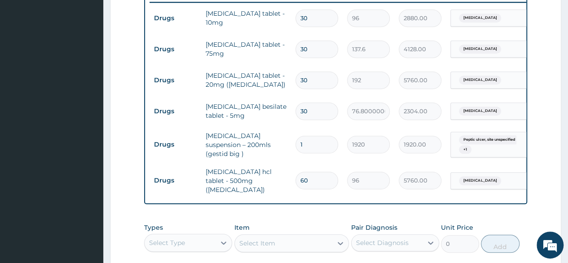
scroll to position [507, 0]
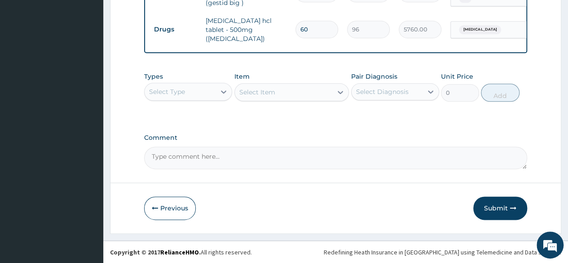
click at [215, 89] on div "Select Type" at bounding box center [180, 91] width 71 height 14
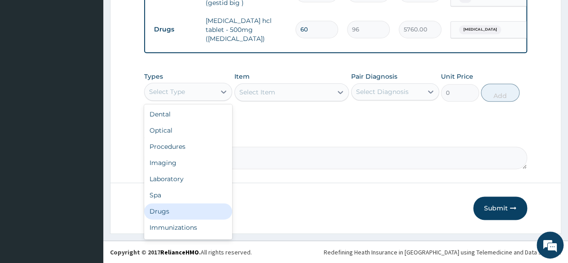
drag, startPoint x: 185, startPoint y: 208, endPoint x: 237, endPoint y: 184, distance: 57.2
click at [185, 207] on div "Drugs" at bounding box center [188, 211] width 88 height 16
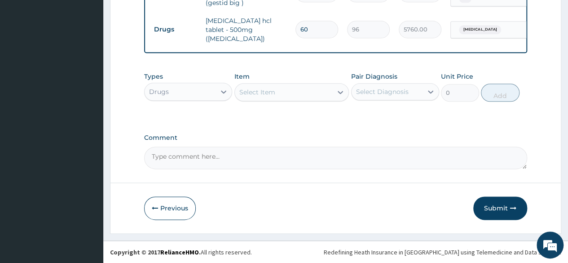
click at [315, 90] on div "Select Item" at bounding box center [284, 92] width 98 height 14
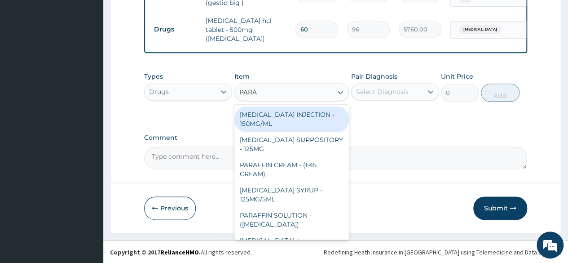
type input "PARAC"
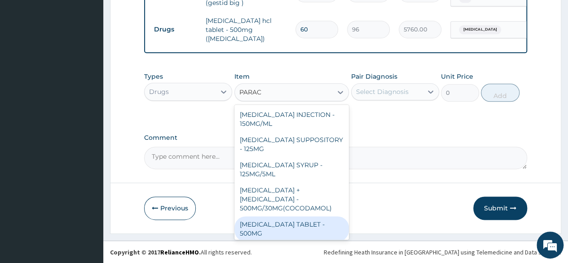
drag, startPoint x: 298, startPoint y: 212, endPoint x: 321, endPoint y: 190, distance: 32.1
click at [298, 216] on div "PARACETAMOL TABLET - 500MG" at bounding box center [291, 228] width 115 height 25
type input "38.400000000000006"
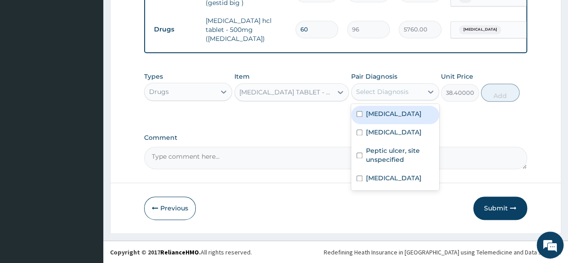
click at [396, 93] on div "Select Diagnosis" at bounding box center [382, 91] width 53 height 9
click at [389, 118] on label "[MEDICAL_DATA]" at bounding box center [394, 113] width 56 height 9
checkbox input "true"
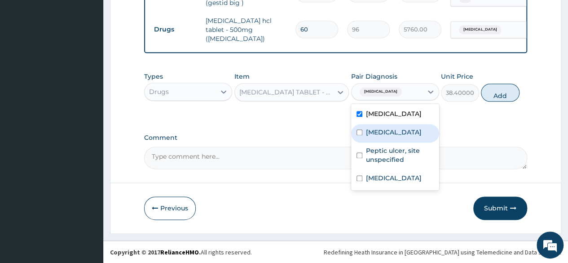
click at [388, 137] on label "Dyspepsia" at bounding box center [394, 132] width 56 height 9
checkbox input "true"
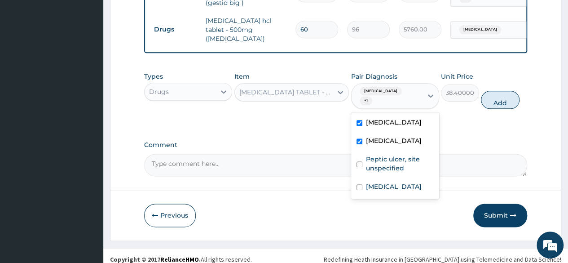
click at [387, 127] on label "[MEDICAL_DATA]" at bounding box center [394, 122] width 56 height 9
checkbox input "false"
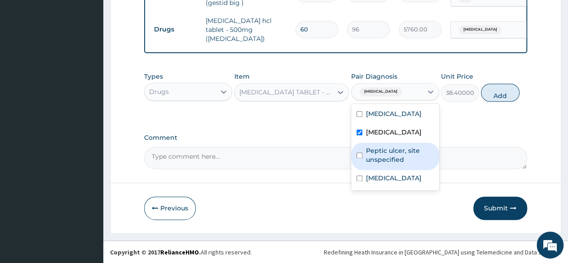
click at [392, 164] on label "Peptic ulcer, site unspecified" at bounding box center [400, 155] width 68 height 18
checkbox input "true"
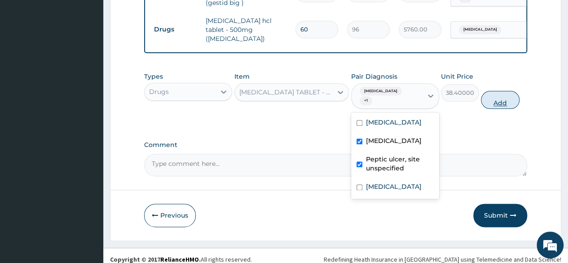
click at [500, 91] on button "Add" at bounding box center [500, 100] width 38 height 18
type input "0"
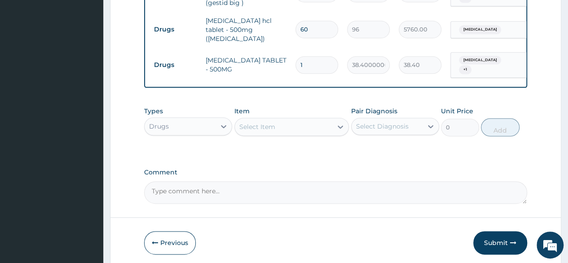
type input "18"
type input "691.20"
type input "18"
click at [220, 123] on icon at bounding box center [223, 126] width 9 height 9
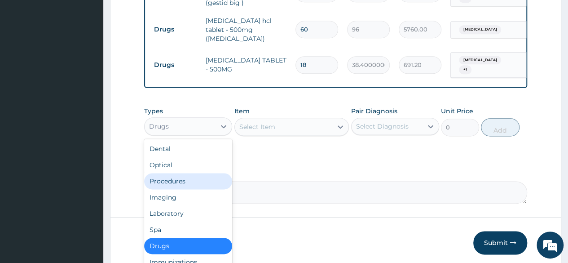
click at [190, 177] on div "Procedures" at bounding box center [188, 181] width 88 height 16
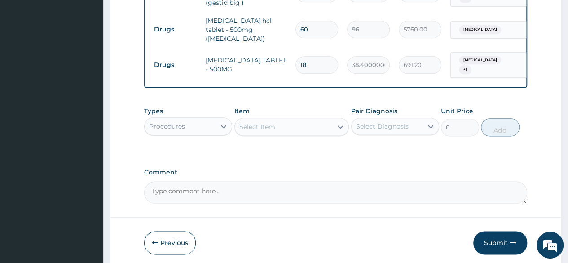
click at [316, 122] on div "Select Item" at bounding box center [284, 126] width 98 height 14
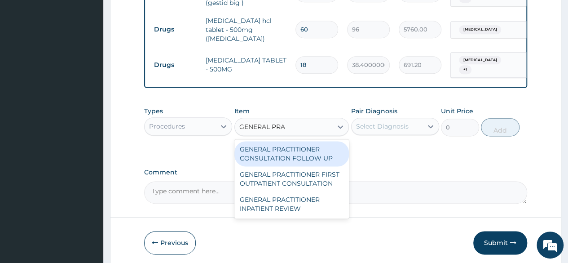
type input "GENERAL PRAC"
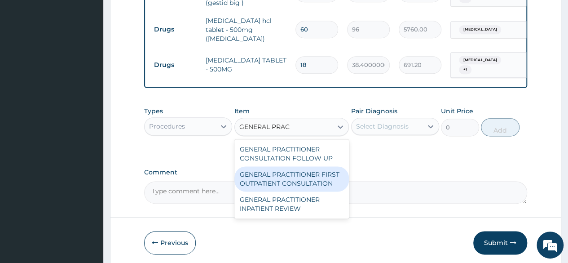
drag, startPoint x: 283, startPoint y: 175, endPoint x: 329, endPoint y: 165, distance: 46.4
click at [284, 175] on div "GENERAL PRACTITIONER FIRST OUTPATIENT CONSULTATION" at bounding box center [291, 178] width 115 height 25
type input "4500"
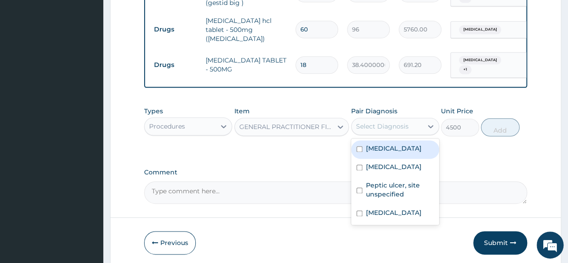
click at [398, 123] on div "Select Diagnosis" at bounding box center [382, 126] width 53 height 9
click at [394, 152] on label "Hypertensive heart disease" at bounding box center [394, 148] width 56 height 9
checkbox input "true"
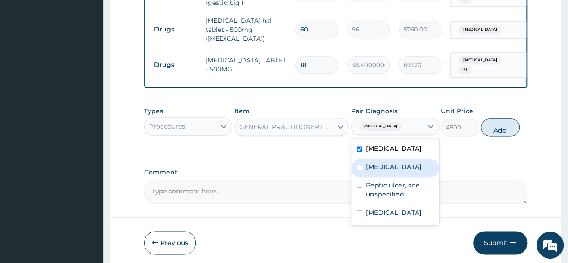
click at [392, 171] on label "Dyspepsia" at bounding box center [394, 166] width 56 height 9
checkbox input "true"
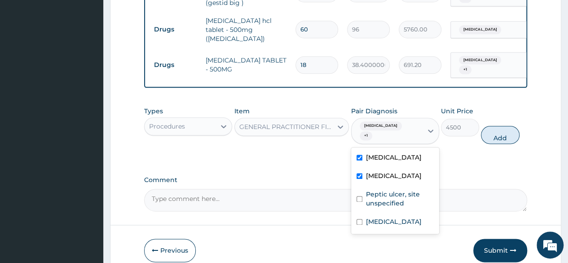
click at [390, 157] on label "Hypertensive heart disease" at bounding box center [394, 157] width 56 height 9
checkbox input "false"
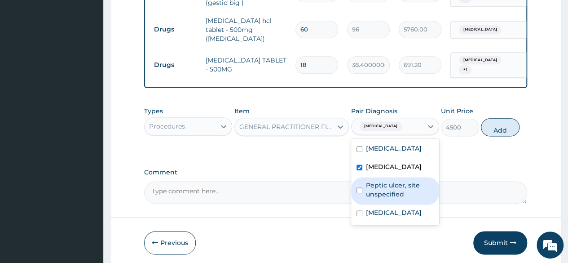
click at [392, 195] on label "Peptic ulcer, site unspecified" at bounding box center [400, 190] width 68 height 18
checkbox input "true"
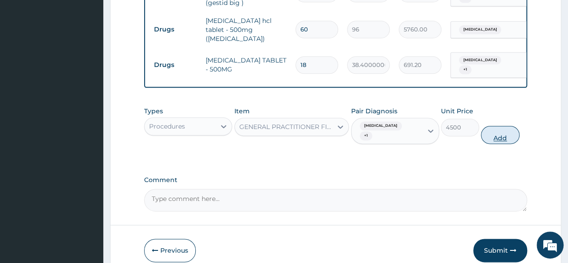
click at [498, 126] on button "Add" at bounding box center [500, 135] width 38 height 18
type input "0"
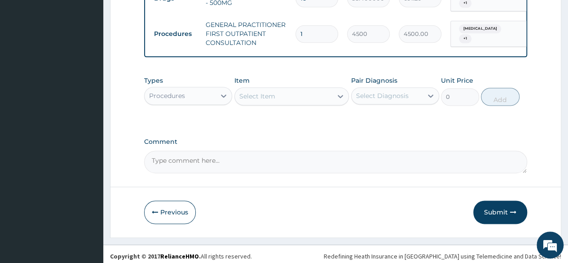
scroll to position [574, 0]
click at [489, 204] on button "Submit" at bounding box center [500, 210] width 54 height 23
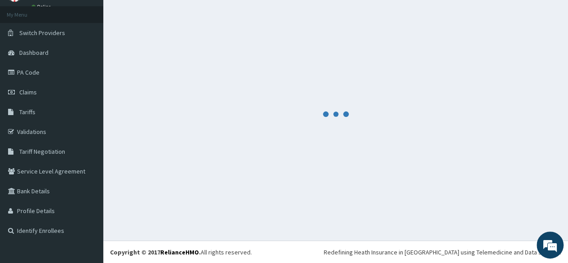
scroll to position [0, 0]
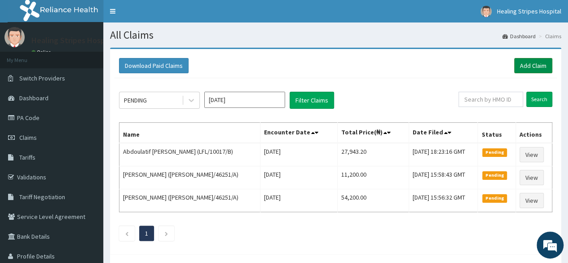
click at [534, 67] on link "Add Claim" at bounding box center [533, 65] width 38 height 15
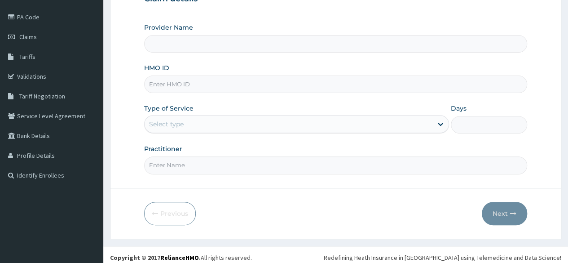
scroll to position [104, 0]
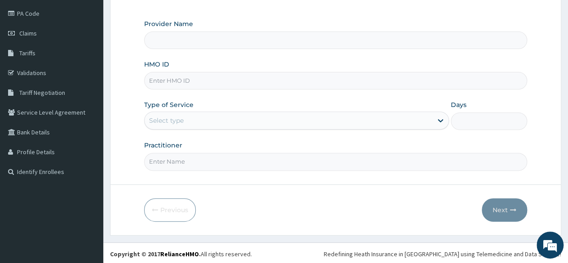
click at [210, 82] on input "HMO ID" at bounding box center [335, 81] width 383 height 18
type input "Healing Stripes Hospital"
paste input "TLR/10242/A"
type input "TLR/10242/A"
click at [409, 121] on div "Select type" at bounding box center [289, 120] width 288 height 14
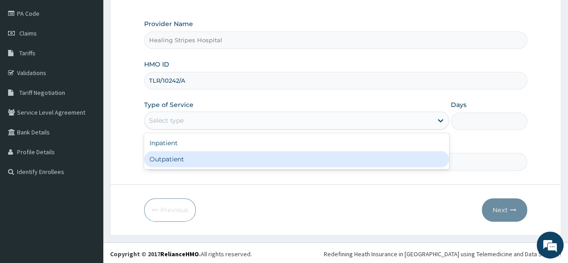
click at [350, 160] on div "Outpatient" at bounding box center [296, 159] width 305 height 16
type input "1"
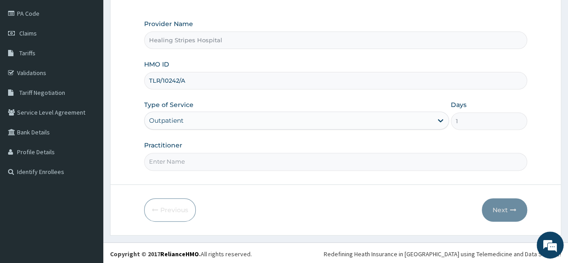
click at [299, 160] on input "Practitioner" at bounding box center [335, 162] width 383 height 18
type input "DR EMMANUEL"
click at [507, 203] on button "Next" at bounding box center [504, 209] width 45 height 23
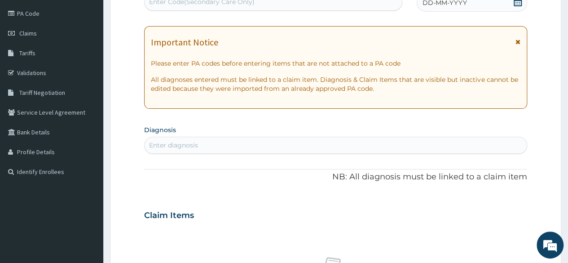
click at [201, 141] on div "Enter diagnosis" at bounding box center [336, 145] width 382 height 14
type input "MALARIA"
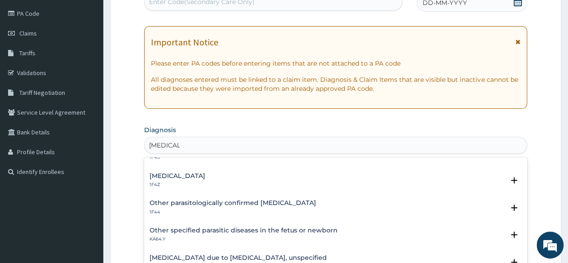
scroll to position [90, 0]
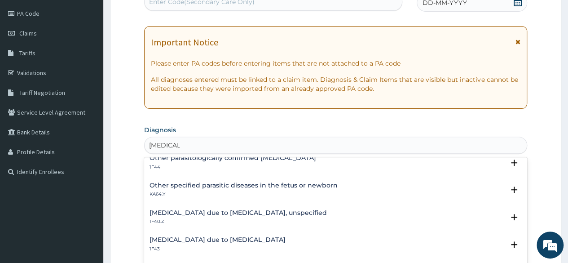
click at [218, 209] on h4 "Malaria due to Plasmodium falciparum, unspecified" at bounding box center [238, 212] width 177 height 7
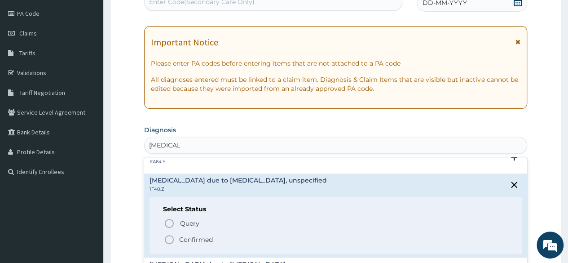
scroll to position [135, 0]
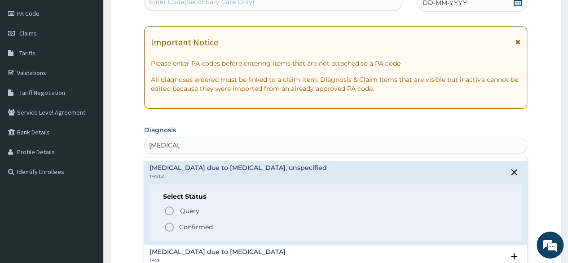
click at [171, 227] on icon "status option filled" at bounding box center [169, 226] width 11 height 11
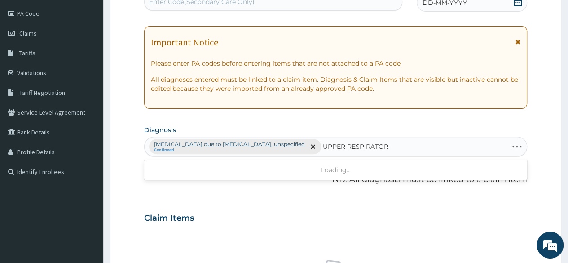
type input "UPPER RESPIRATORY"
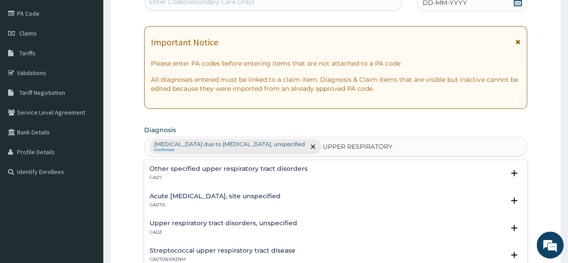
click at [241, 225] on h4 "Upper respiratory tract disorders, unspecified" at bounding box center [224, 223] width 148 height 7
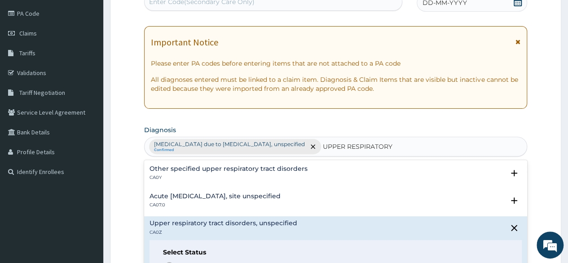
scroll to position [90, 0]
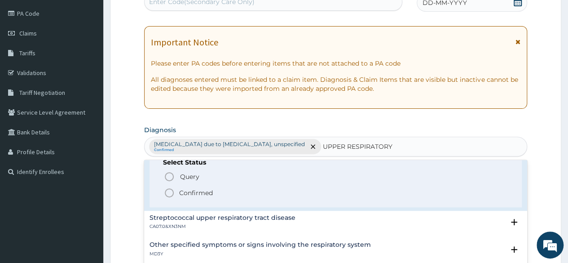
click at [165, 192] on circle "status option filled" at bounding box center [169, 193] width 8 height 8
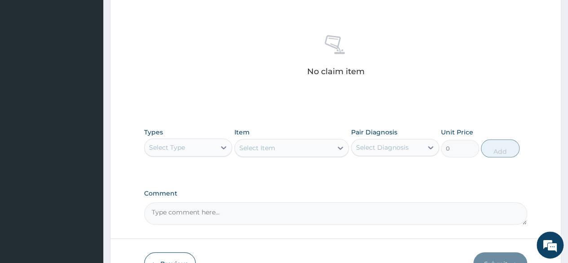
scroll to position [329, 0]
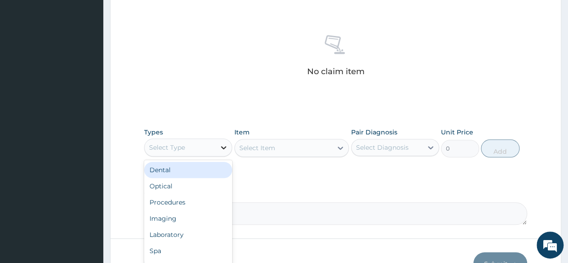
click at [219, 148] on icon at bounding box center [223, 147] width 9 height 9
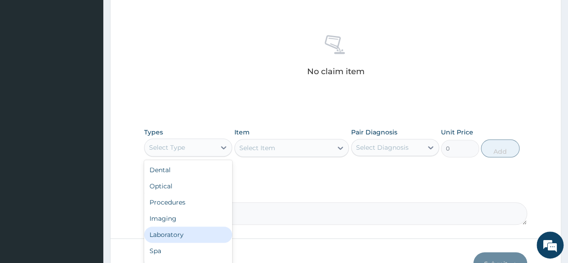
click at [184, 233] on div "Laboratory" at bounding box center [188, 234] width 88 height 16
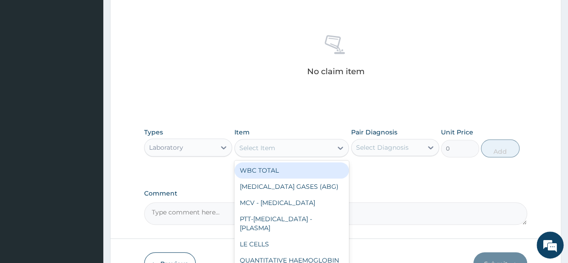
click at [301, 148] on div "Select Item" at bounding box center [284, 148] width 98 height 14
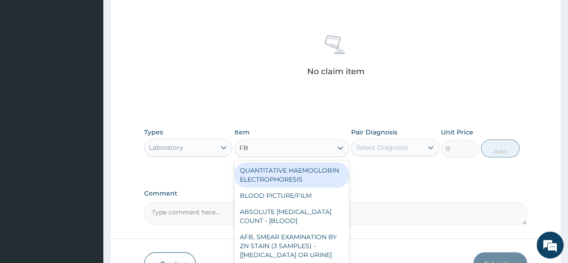
type input "FBC"
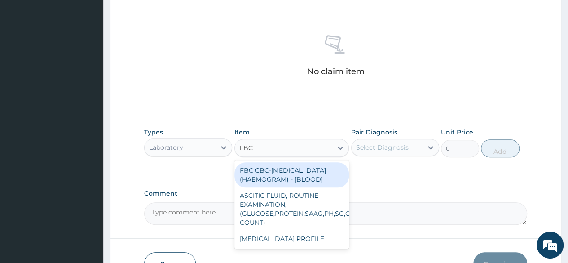
click at [307, 177] on div "FBC CBC-COMPLETE BLOOD COUNT (HAEMOGRAM) - [BLOOD]" at bounding box center [291, 174] width 115 height 25
type input "6000"
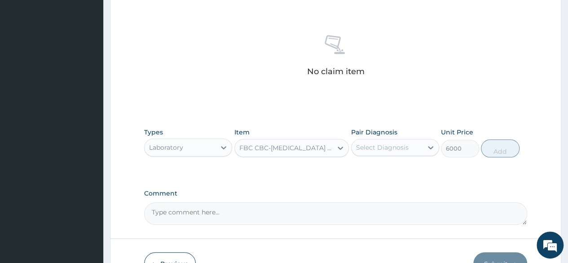
click at [408, 148] on div "Select Diagnosis" at bounding box center [387, 147] width 71 height 14
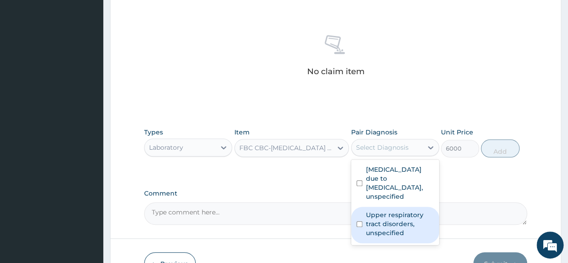
drag, startPoint x: 400, startPoint y: 220, endPoint x: 404, endPoint y: 212, distance: 8.2
click at [399, 220] on label "Upper respiratory tract disorders, unspecified" at bounding box center [400, 223] width 68 height 27
checkbox input "true"
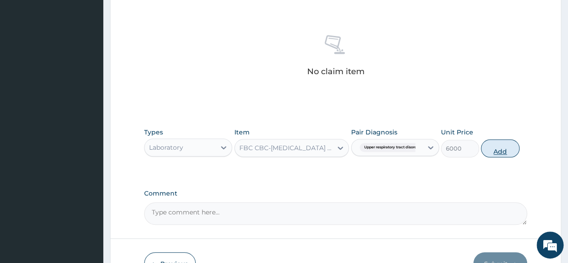
click at [498, 145] on button "Add" at bounding box center [500, 148] width 38 height 18
type input "0"
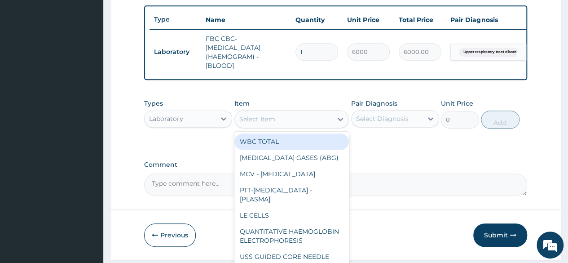
click at [307, 126] on div "Select Item" at bounding box center [284, 119] width 98 height 14
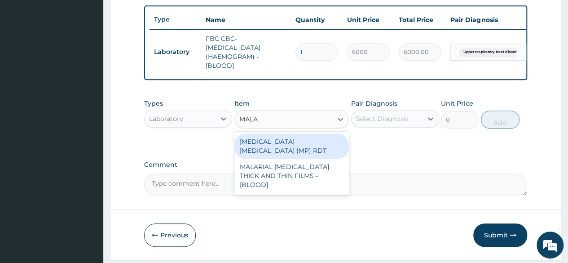
type input "MALAR"
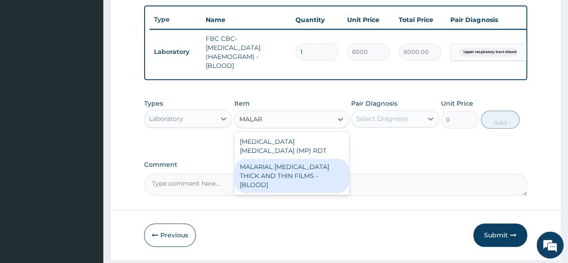
drag, startPoint x: 324, startPoint y: 174, endPoint x: 400, endPoint y: 133, distance: 85.8
click at [325, 174] on div "MALARIAL PARASITE THICK AND THIN FILMS - [BLOOD]" at bounding box center [291, 176] width 115 height 34
type input "2625"
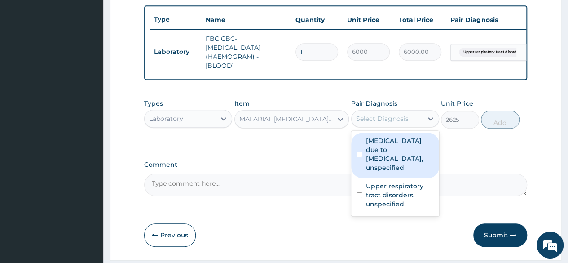
click at [398, 123] on div "Select Diagnosis" at bounding box center [382, 118] width 53 height 9
click at [408, 166] on label "Malaria due to Plasmodium falciparum, unspecified" at bounding box center [400, 154] width 68 height 36
checkbox input "true"
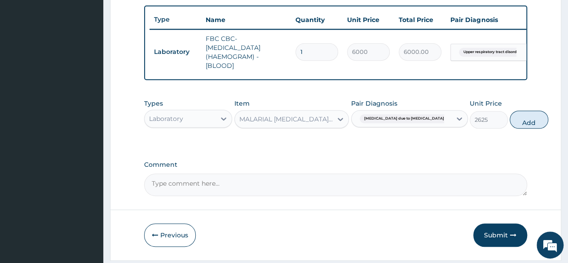
click at [510, 127] on button "Add" at bounding box center [529, 119] width 38 height 18
type input "0"
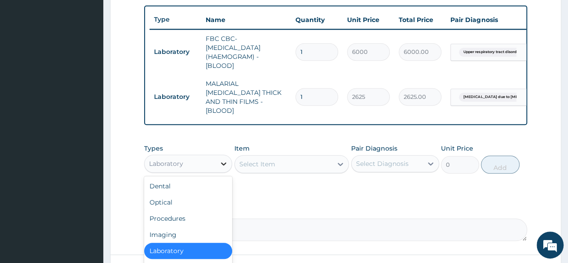
click at [220, 161] on icon at bounding box center [223, 163] width 9 height 9
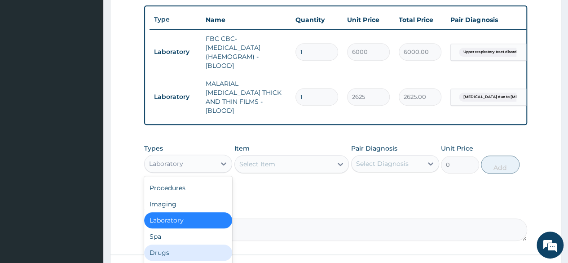
click at [184, 246] on div "Drugs" at bounding box center [188, 252] width 88 height 16
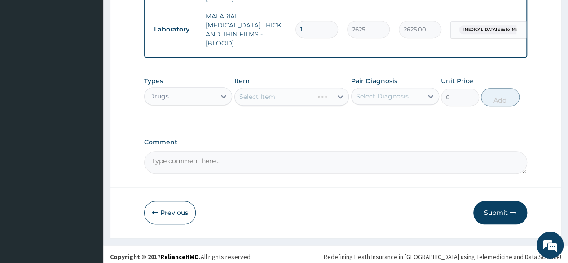
scroll to position [397, 0]
click at [317, 96] on div "Select Item" at bounding box center [284, 95] width 98 height 14
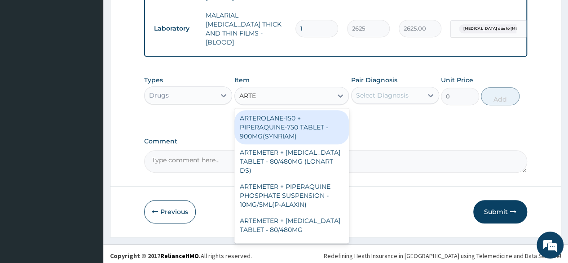
type input "ARTEM"
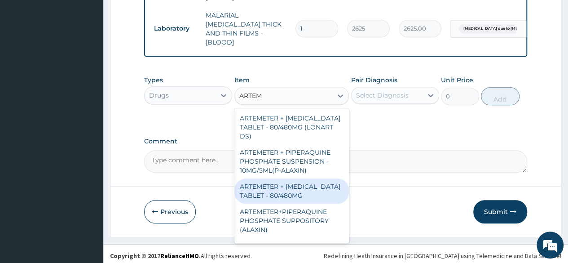
click at [289, 194] on div "ARTEMETER + LUMEFANTRINE TABLET - 80/480MG" at bounding box center [291, 190] width 115 height 25
type input "416"
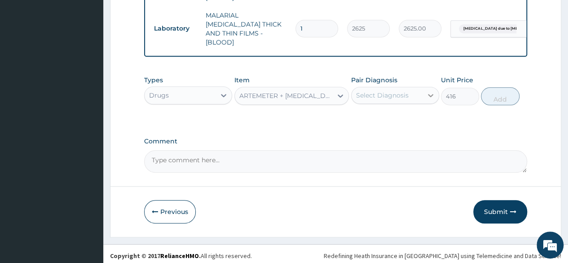
click at [424, 91] on div at bounding box center [431, 95] width 16 height 16
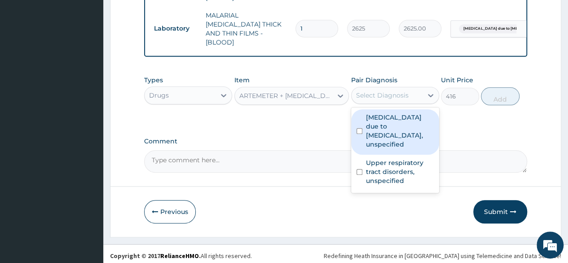
drag, startPoint x: 397, startPoint y: 137, endPoint x: 392, endPoint y: 160, distance: 23.7
click at [396, 137] on label "[MEDICAL_DATA] due to [MEDICAL_DATA], unspecified" at bounding box center [400, 131] width 68 height 36
checkbox input "true"
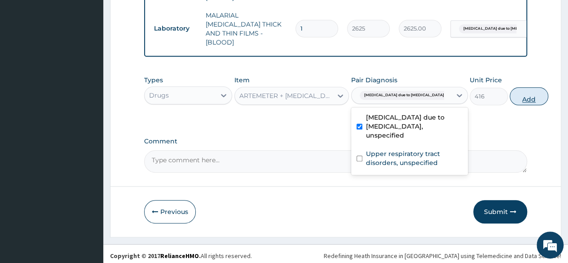
click at [510, 89] on button "Add" at bounding box center [529, 96] width 38 height 18
type input "0"
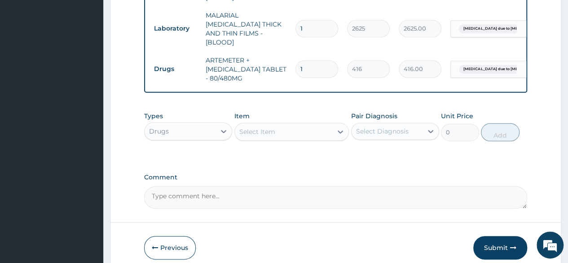
click at [272, 129] on div "Select Item" at bounding box center [257, 131] width 36 height 9
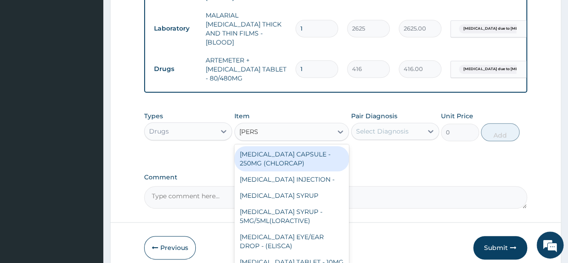
type input "LORAT"
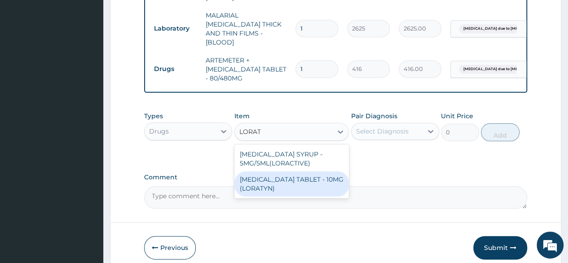
click at [283, 184] on div "LORATADINE TABLET - 10MG (LORATYN)" at bounding box center [291, 183] width 115 height 25
type input "112"
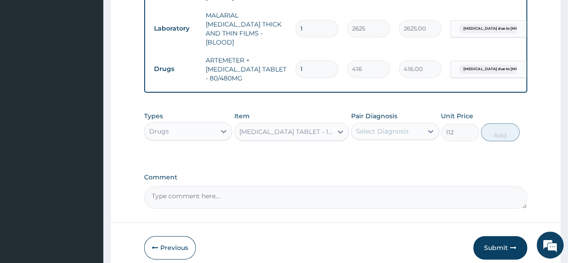
click at [410, 130] on div "Select Diagnosis" at bounding box center [387, 131] width 71 height 14
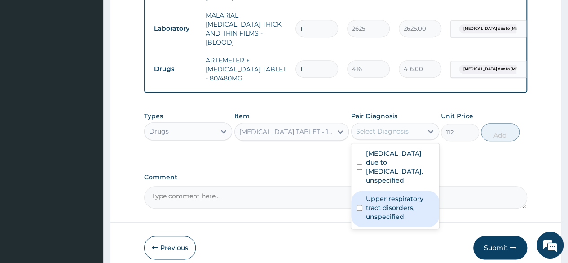
drag, startPoint x: 392, startPoint y: 203, endPoint x: 463, endPoint y: 157, distance: 84.2
click at [396, 199] on label "Upper respiratory tract disorders, unspecified" at bounding box center [400, 207] width 68 height 27
checkbox input "true"
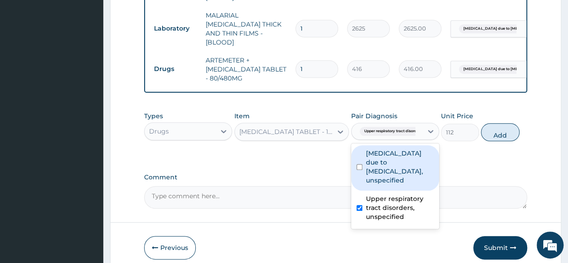
drag, startPoint x: 492, startPoint y: 131, endPoint x: 493, endPoint y: 127, distance: 4.6
click at [492, 131] on button "Add" at bounding box center [500, 132] width 38 height 18
type input "0"
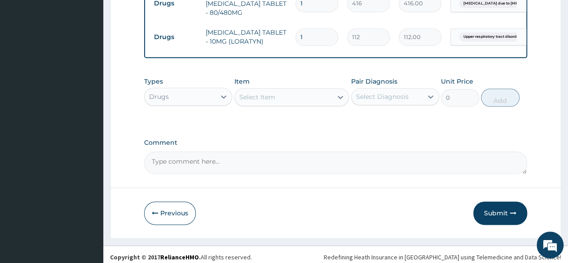
scroll to position [464, 0]
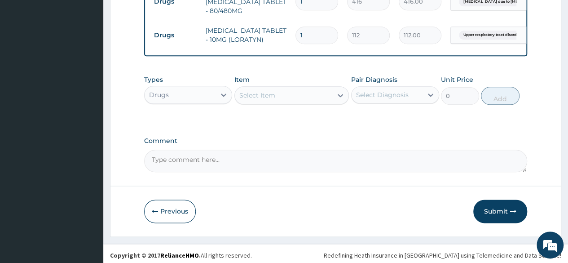
click at [295, 92] on div "Select Item" at bounding box center [284, 95] width 98 height 14
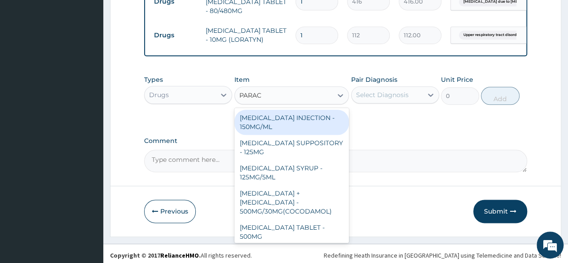
type input "PARACE"
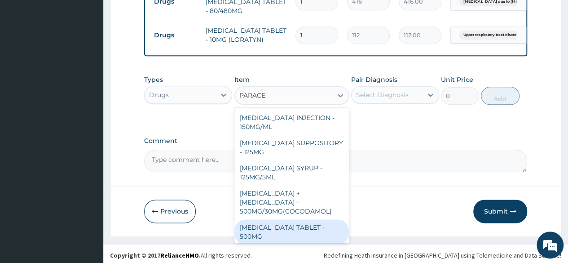
click at [288, 219] on div "PARACETAMOL TABLET - 500MG" at bounding box center [291, 231] width 115 height 25
type input "38.400000000000006"
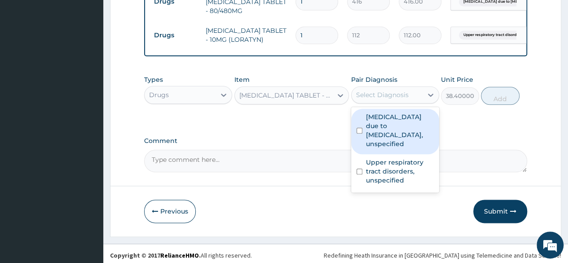
click at [409, 92] on div "Select Diagnosis" at bounding box center [387, 95] width 71 height 14
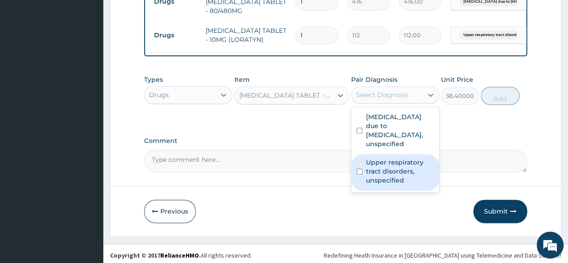
drag, startPoint x: 395, startPoint y: 166, endPoint x: 480, endPoint y: 113, distance: 100.4
click at [396, 163] on label "Upper respiratory tract disorders, unspecified" at bounding box center [400, 171] width 68 height 27
checkbox input "true"
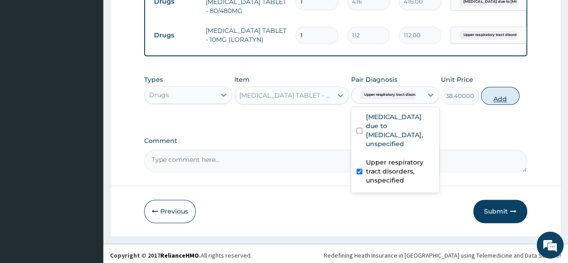
click at [489, 91] on button "Add" at bounding box center [500, 96] width 38 height 18
type input "0"
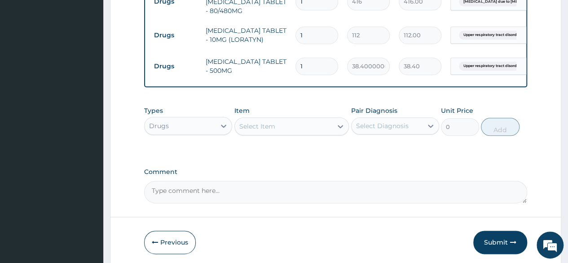
click at [316, 57] on input "1" at bounding box center [316, 66] width 43 height 18
type input "18"
type input "691.20"
type input "19"
type input "729.60"
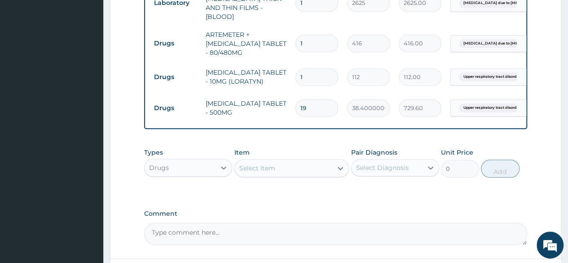
scroll to position [419, 0]
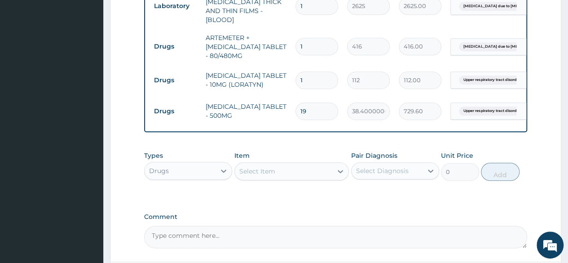
type input "19"
click at [313, 73] on input "1" at bounding box center [316, 80] width 43 height 18
type input "0.00"
type input "6"
type input "672.00"
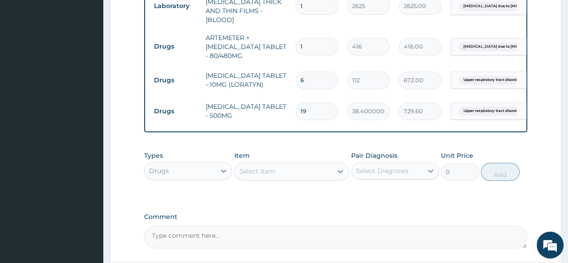
type input "8"
type input "896.00"
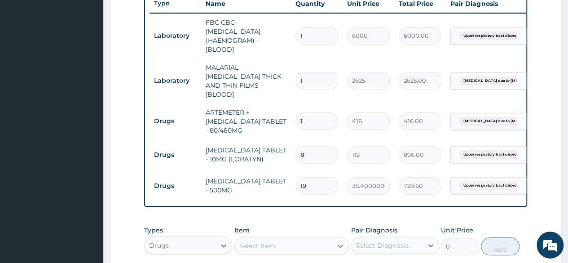
scroll to position [330, 0]
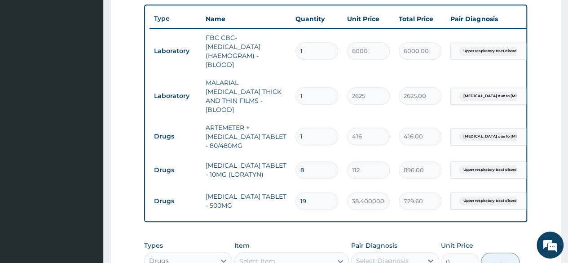
type input "8"
click at [316, 131] on input "1" at bounding box center [316, 137] width 43 height 18
type input "0.00"
type input "6"
type input "2496.00"
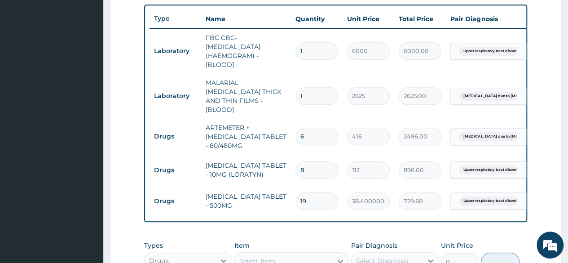
type input "5"
type input "2080.00"
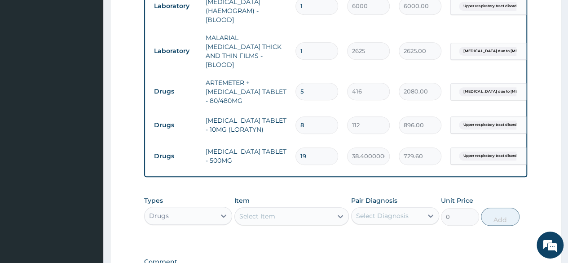
type input "5"
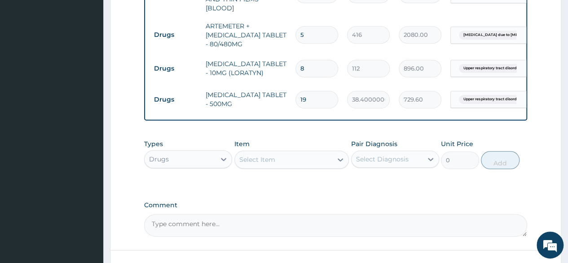
scroll to position [495, 0]
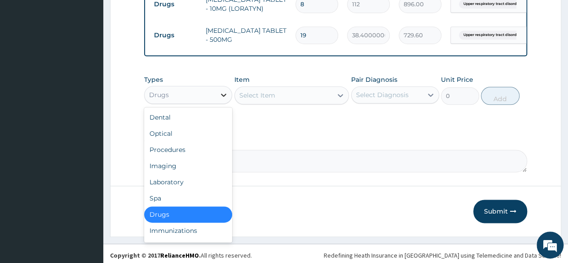
click at [217, 90] on div at bounding box center [224, 95] width 16 height 16
click at [190, 145] on div "Procedures" at bounding box center [188, 149] width 88 height 16
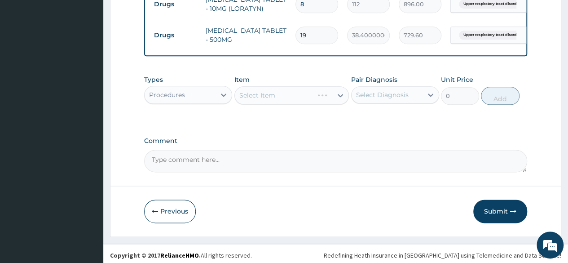
click at [314, 26] on input "19" at bounding box center [316, 35] width 43 height 18
type input "1"
type input "38.40"
type input "18"
type input "691.20"
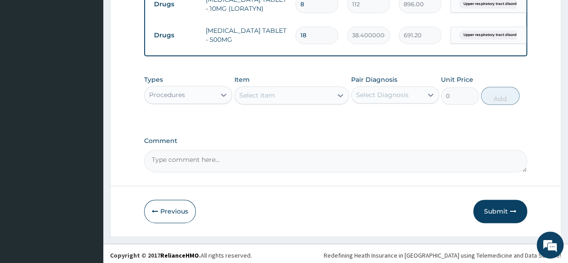
type input "18"
click at [329, 97] on div "Select Item" at bounding box center [284, 95] width 98 height 14
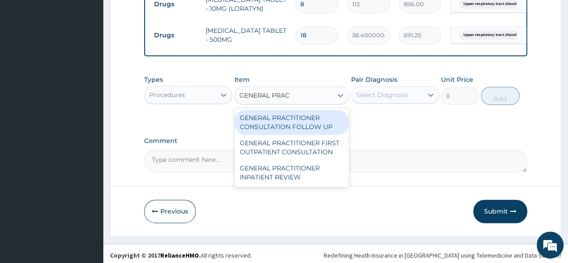
type input "GENERAL PRACT"
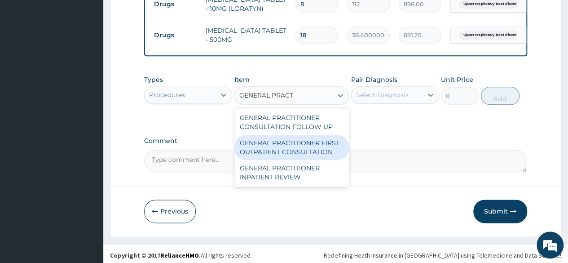
click at [317, 148] on div "GENERAL PRACTITIONER FIRST OUTPATIENT CONSULTATION" at bounding box center [291, 147] width 115 height 25
type input "4500"
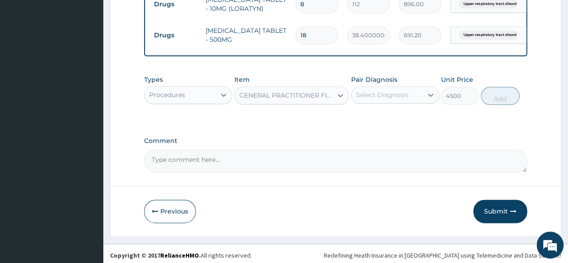
click at [421, 92] on div "Select Diagnosis" at bounding box center [387, 95] width 71 height 14
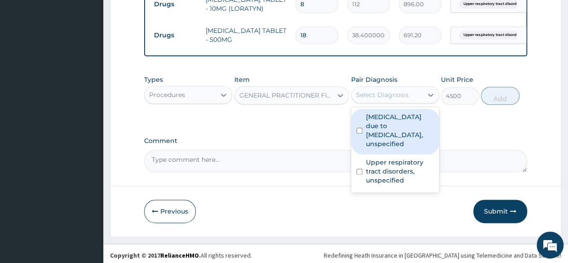
click at [392, 133] on label "[MEDICAL_DATA] due to [MEDICAL_DATA], unspecified" at bounding box center [400, 130] width 68 height 36
checkbox input "true"
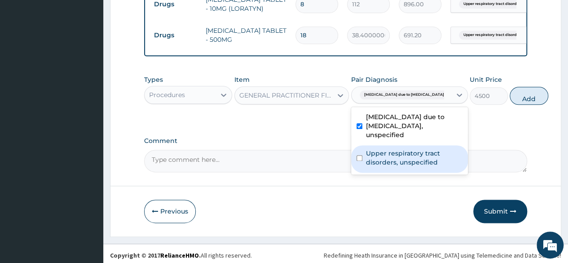
click at [385, 164] on label "Upper respiratory tract disorders, unspecified" at bounding box center [414, 158] width 97 height 18
checkbox input "true"
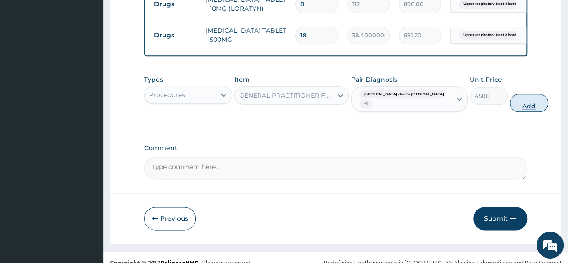
click at [510, 102] on button "Add" at bounding box center [529, 103] width 38 height 18
type input "0"
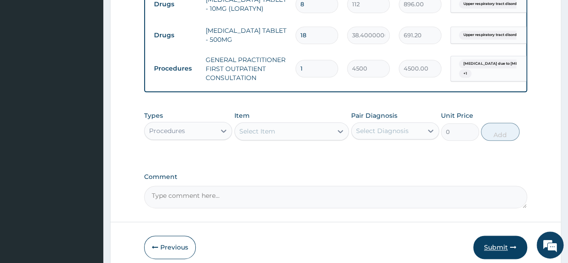
click at [492, 238] on button "Submit" at bounding box center [500, 246] width 54 height 23
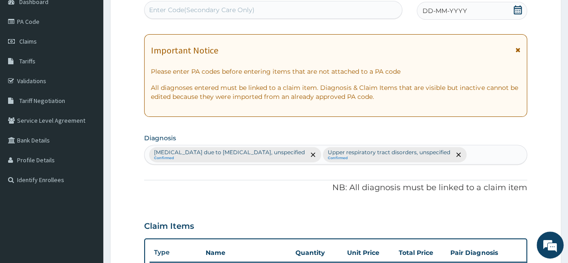
scroll to position [46, 0]
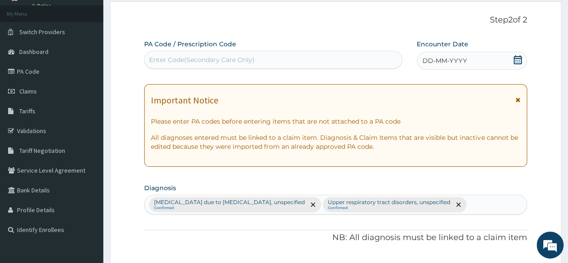
click at [516, 59] on icon at bounding box center [517, 59] width 9 height 9
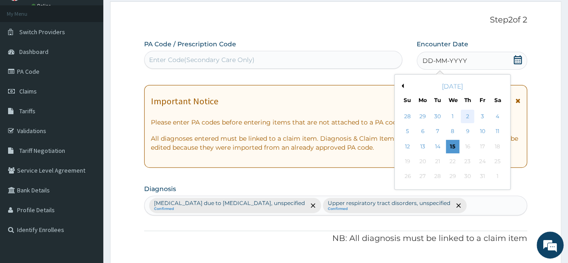
click at [467, 116] on div "2" at bounding box center [467, 116] width 13 height 13
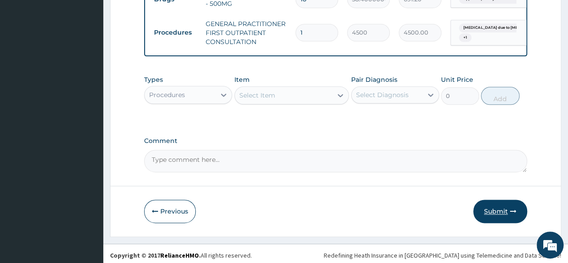
click at [505, 203] on button "Submit" at bounding box center [500, 210] width 54 height 23
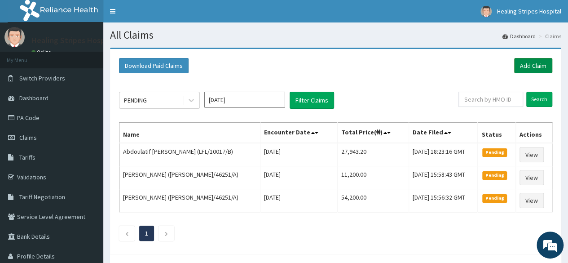
click at [526, 66] on link "Add Claim" at bounding box center [533, 65] width 38 height 15
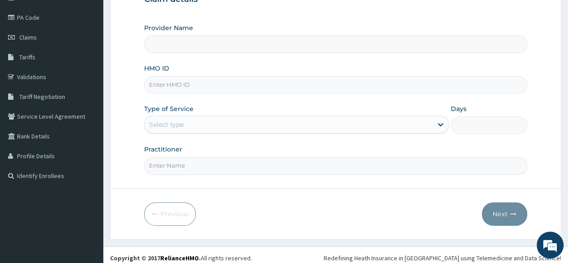
scroll to position [104, 0]
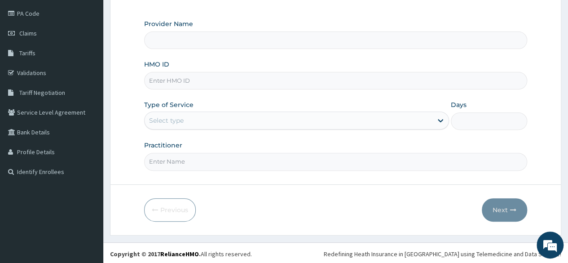
type input "Healing Stripes Hospital"
click at [204, 80] on input "HMO ID" at bounding box center [335, 81] width 383 height 18
paste input "AIP/10048/A"
type input "AIP/10048/A"
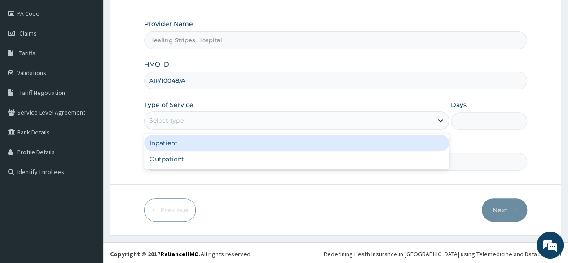
click at [440, 122] on icon at bounding box center [440, 120] width 9 height 9
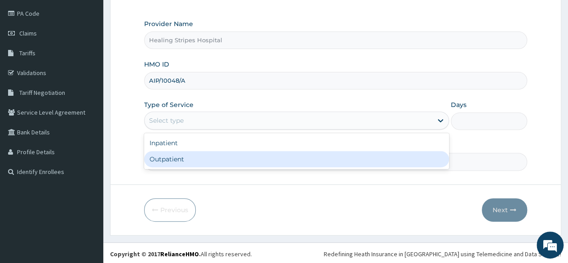
click at [411, 151] on div "Outpatient" at bounding box center [296, 159] width 305 height 16
type input "1"
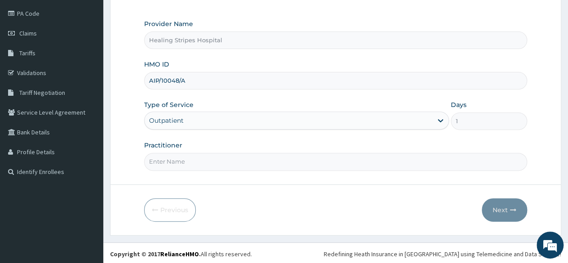
click at [309, 163] on input "Practitioner" at bounding box center [335, 162] width 383 height 18
type input "[PERSON_NAME]"
click at [513, 207] on icon "button" at bounding box center [513, 210] width 6 height 6
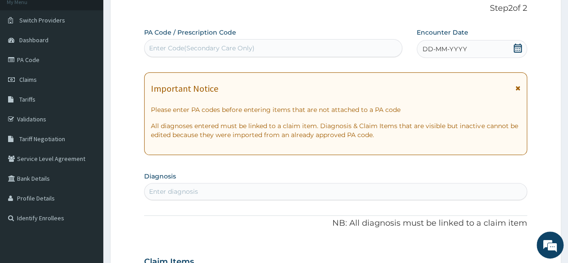
scroll to position [14, 0]
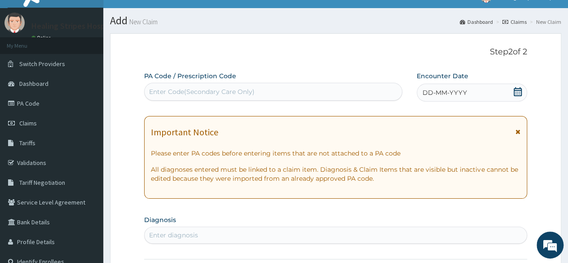
click at [320, 88] on div "Enter Code(Secondary Care Only)" at bounding box center [273, 91] width 257 height 14
paste input "PA/EA8D4B"
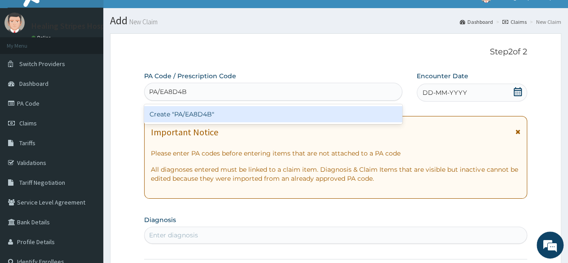
type input "PA/EA8D4B"
click at [312, 108] on div "Create "PA/EA8D4B"" at bounding box center [273, 114] width 258 height 16
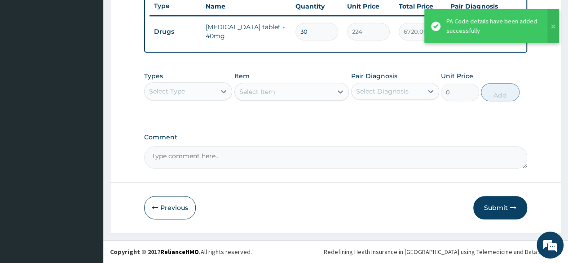
scroll to position [348, 0]
click at [486, 204] on button "Submit" at bounding box center [500, 207] width 54 height 23
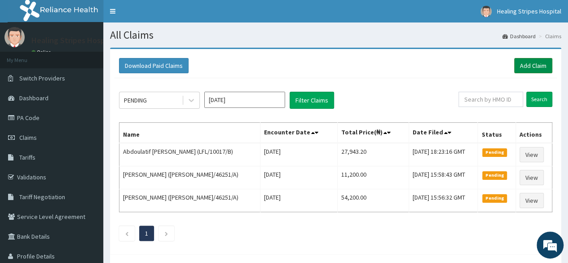
click at [535, 66] on link "Add Claim" at bounding box center [533, 65] width 38 height 15
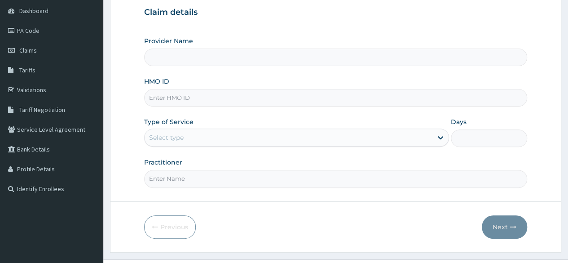
scroll to position [90, 0]
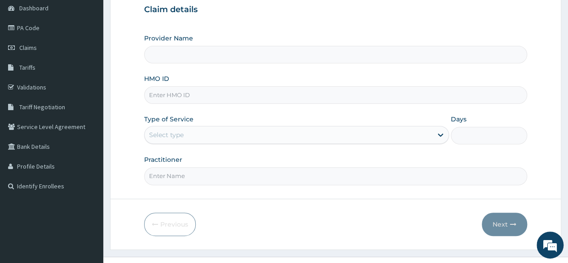
click at [207, 95] on input "HMO ID" at bounding box center [335, 95] width 383 height 18
type input "Healing Stripes Hospital"
paste input "AIP/10048/A"
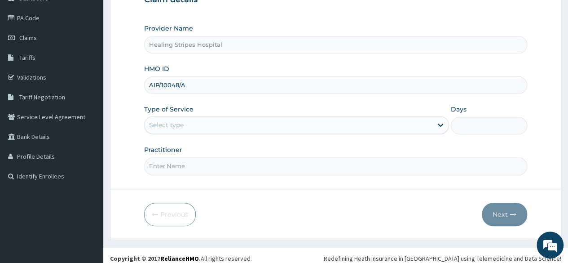
scroll to position [104, 0]
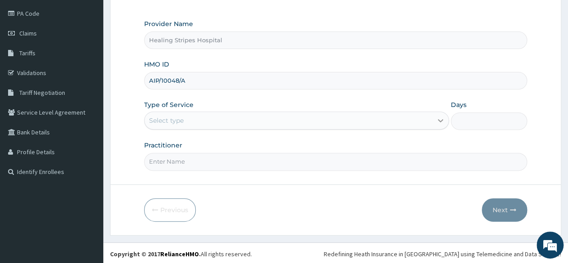
type input "AIP/10048/A"
click at [436, 116] on icon at bounding box center [440, 120] width 9 height 9
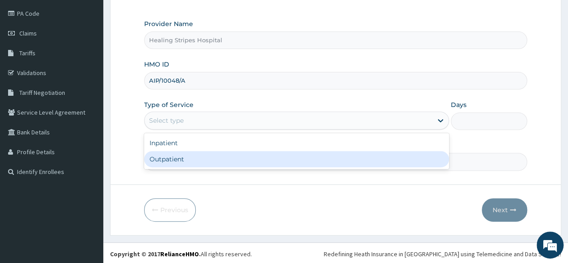
click at [366, 155] on div "Outpatient" at bounding box center [296, 159] width 305 height 16
type input "1"
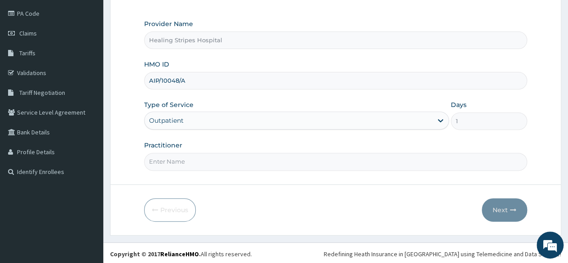
click at [333, 159] on input "Practitioner" at bounding box center [335, 162] width 383 height 18
type input "DR GERADIN"
click at [501, 206] on button "Next" at bounding box center [504, 209] width 45 height 23
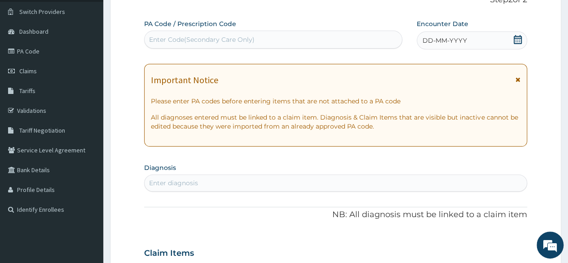
scroll to position [14, 0]
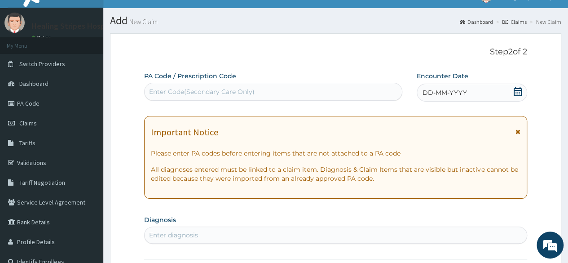
click at [331, 88] on div "Enter Code(Secondary Care Only)" at bounding box center [273, 91] width 257 height 14
paste input "PA/A7C19A"
type input "PA/A7C19A"
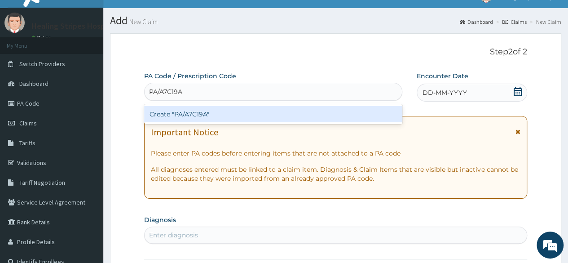
click at [303, 112] on div "Create "PA/A7C19A"" at bounding box center [273, 114] width 258 height 16
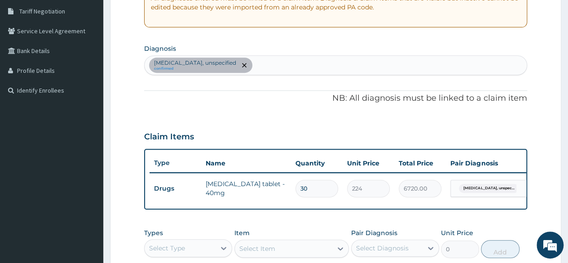
scroll to position [152, 0]
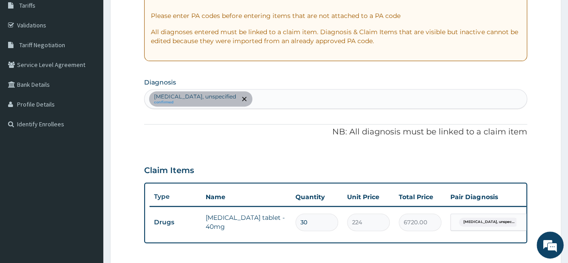
click at [289, 98] on div "Essential hypertension, unspecified confirmed" at bounding box center [336, 98] width 382 height 19
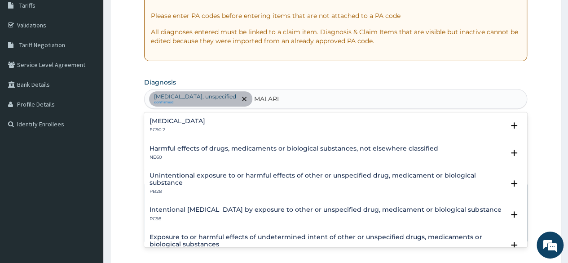
type input "[MEDICAL_DATA]"
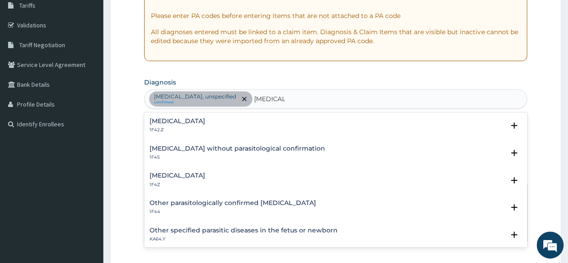
click at [205, 122] on h4 "[MEDICAL_DATA]" at bounding box center [178, 121] width 56 height 7
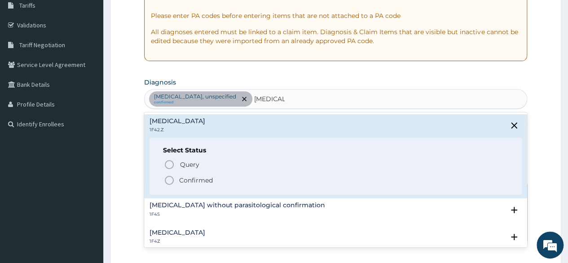
click at [172, 177] on icon "status option filled" at bounding box center [169, 180] width 11 height 11
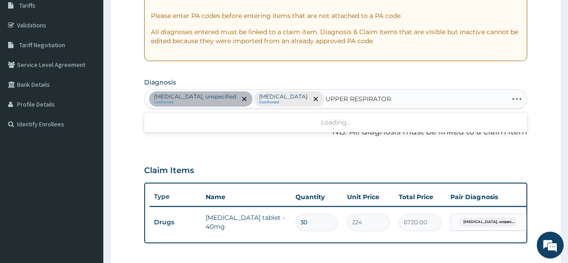
type input "UPPER RESPIRATORY"
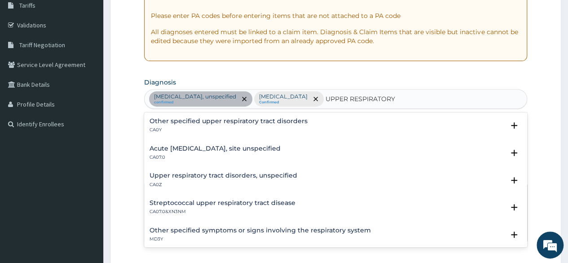
click at [197, 179] on div "Upper respiratory tract disorders, unspecified CA0Z" at bounding box center [224, 180] width 148 height 16
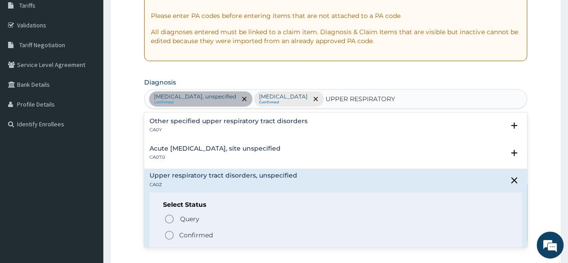
click at [172, 235] on icon "status option filled" at bounding box center [169, 234] width 11 height 11
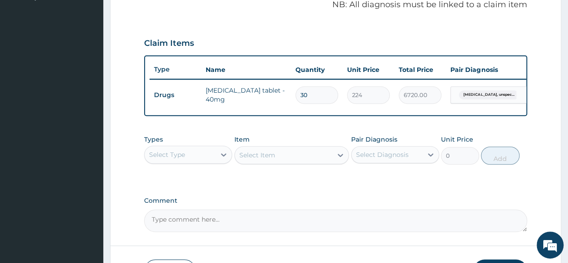
scroll to position [287, 0]
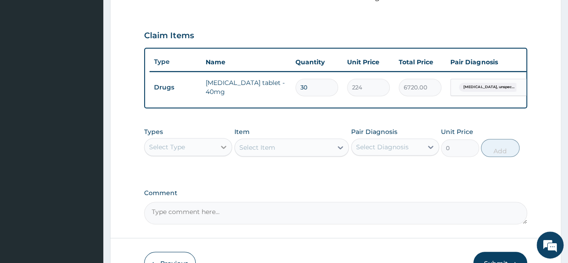
click at [224, 149] on icon at bounding box center [223, 146] width 5 height 3
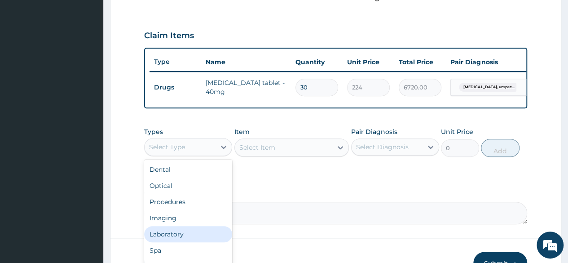
scroll to position [31, 0]
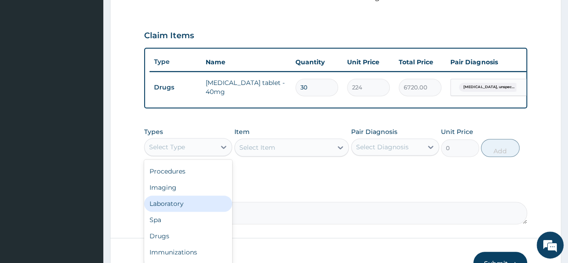
click at [198, 212] on div "Laboratory" at bounding box center [188, 203] width 88 height 16
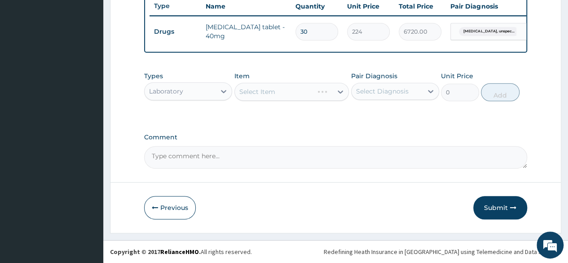
scroll to position [365, 0]
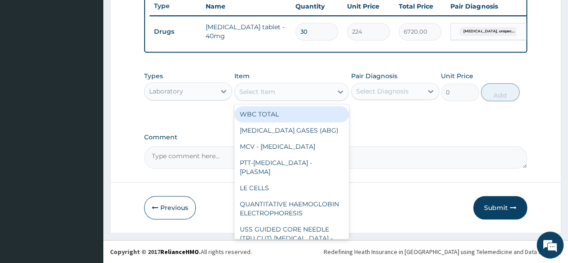
click at [322, 94] on div "Select Item" at bounding box center [284, 91] width 98 height 14
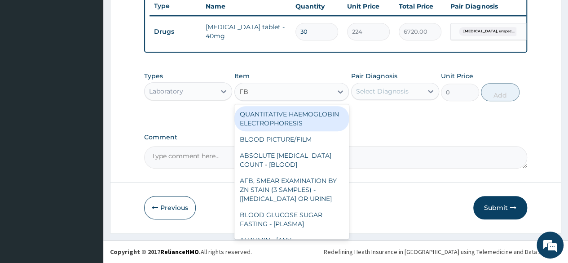
type input "FBC"
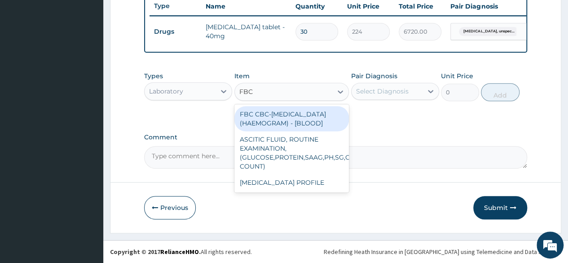
click at [308, 117] on div "FBC CBC-[MEDICAL_DATA] (HAEMOGRAM) - [BLOOD]" at bounding box center [291, 118] width 115 height 25
type input "6000"
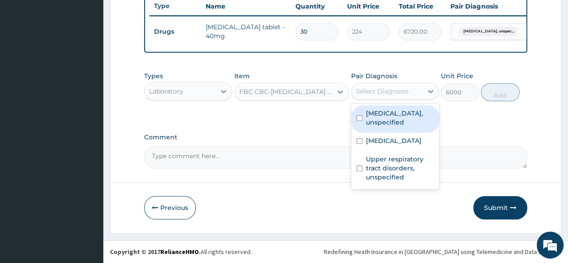
click at [393, 86] on div "Select Diagnosis" at bounding box center [387, 91] width 71 height 14
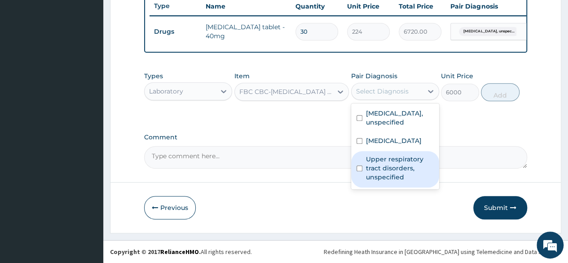
click at [398, 181] on label "Upper respiratory tract disorders, unspecified" at bounding box center [400, 167] width 68 height 27
checkbox input "true"
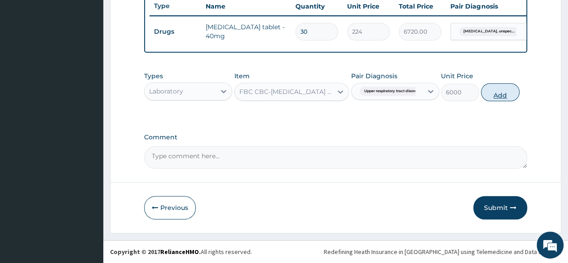
click at [505, 91] on button "Add" at bounding box center [500, 92] width 38 height 18
type input "0"
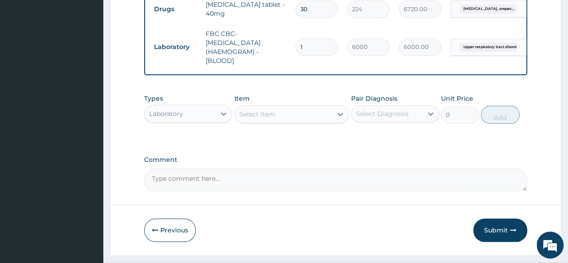
click at [325, 121] on div "Select Item" at bounding box center [284, 114] width 98 height 14
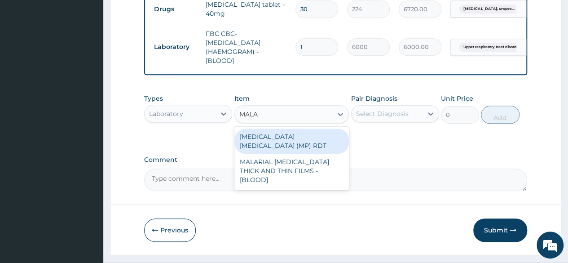
type input "MALAR"
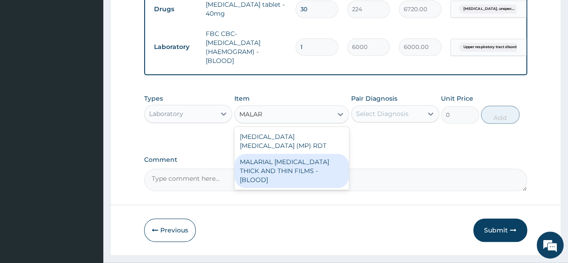
click at [332, 184] on div "MALARIAL PARASITE THICK AND THIN FILMS - [BLOOD]" at bounding box center [291, 171] width 115 height 34
type input "2625"
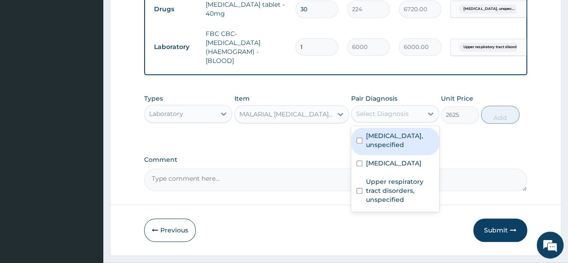
click at [407, 118] on div "Select Diagnosis" at bounding box center [382, 113] width 53 height 9
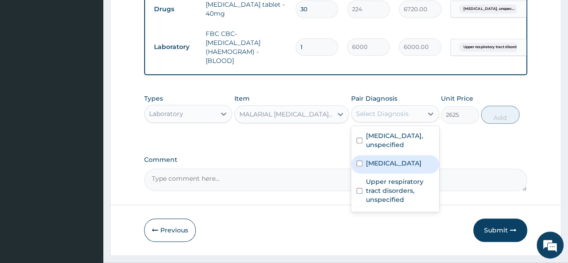
click at [398, 168] on label "[MEDICAL_DATA]" at bounding box center [394, 163] width 56 height 9
checkbox input "true"
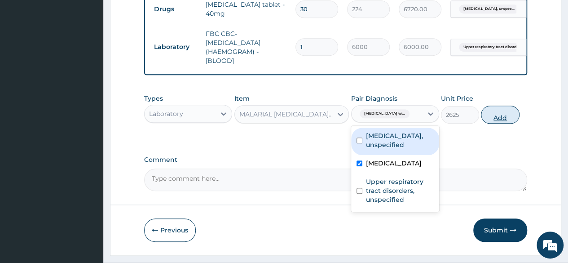
click at [492, 123] on button "Add" at bounding box center [500, 115] width 38 height 18
type input "0"
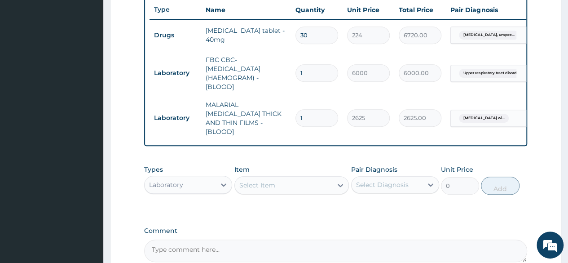
scroll to position [410, 0]
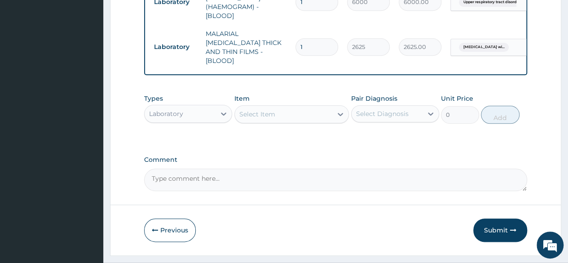
click at [211, 121] on div "Laboratory" at bounding box center [180, 113] width 71 height 14
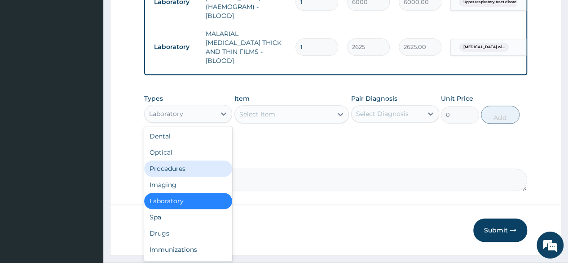
click at [197, 176] on div "Procedures" at bounding box center [188, 168] width 88 height 16
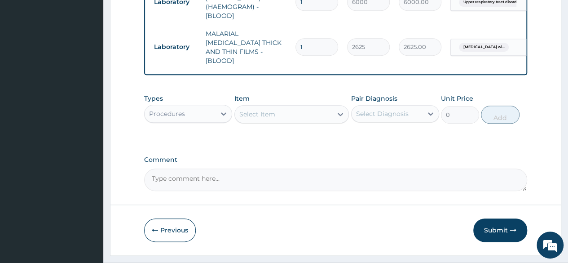
click at [328, 121] on div "Select Item" at bounding box center [284, 114] width 98 height 14
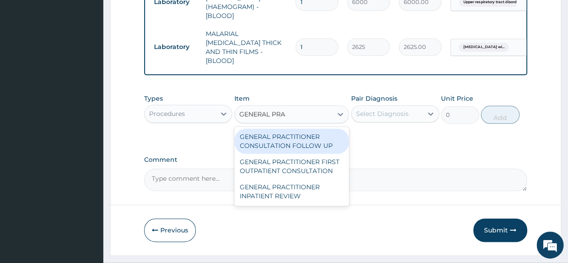
type input "GENERAL PRAC"
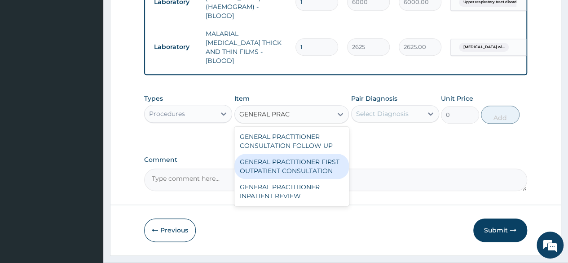
click at [330, 178] on div "GENERAL PRACTITIONER FIRST OUTPATIENT CONSULTATION" at bounding box center [291, 166] width 115 height 25
type input "4500"
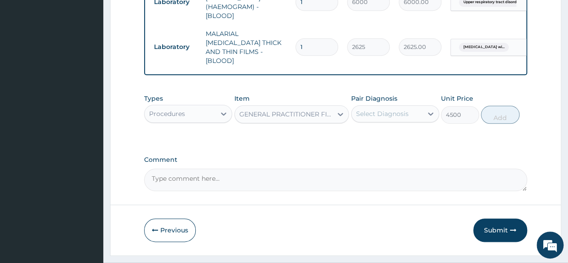
click at [411, 121] on div "Select Diagnosis" at bounding box center [387, 113] width 71 height 14
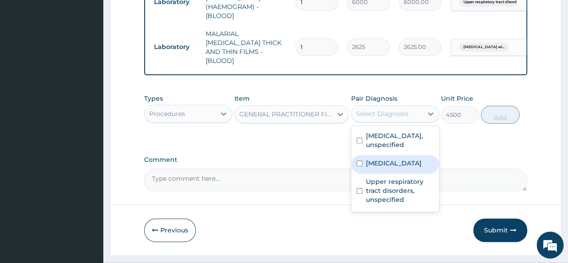
click at [397, 168] on label "[MEDICAL_DATA]" at bounding box center [394, 163] width 56 height 9
checkbox input "true"
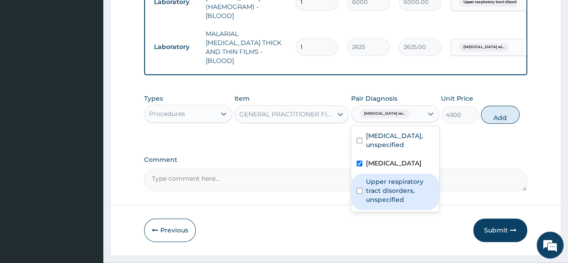
click at [394, 204] on label "Upper respiratory tract disorders, unspecified" at bounding box center [400, 190] width 68 height 27
checkbox input "true"
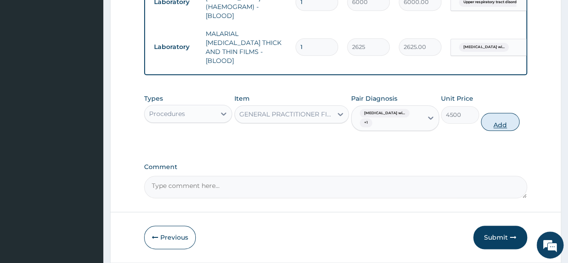
click at [498, 131] on button "Add" at bounding box center [500, 122] width 38 height 18
type input "0"
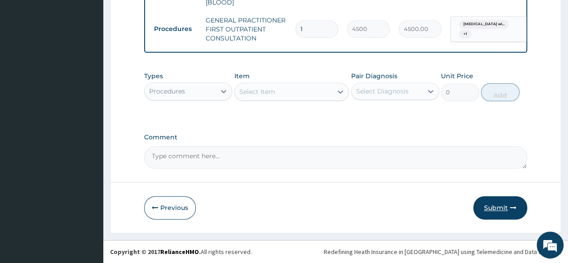
click at [494, 203] on button "Submit" at bounding box center [500, 207] width 54 height 23
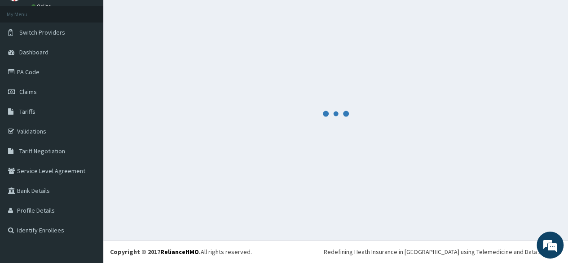
scroll to position [45, 0]
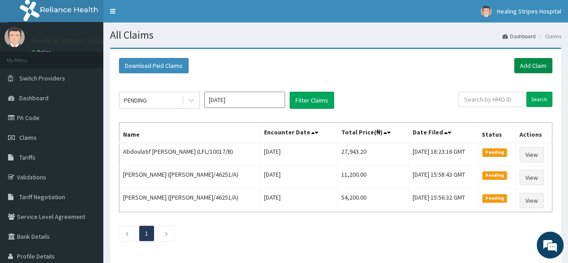
click at [527, 65] on link "Add Claim" at bounding box center [533, 65] width 38 height 15
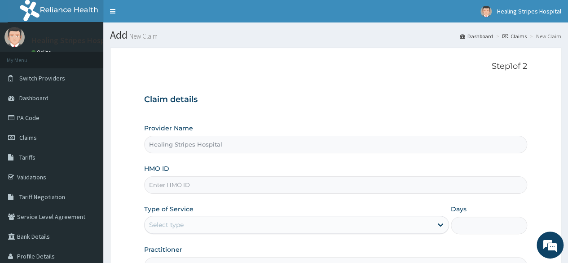
type input "Healing Stripes Hospital"
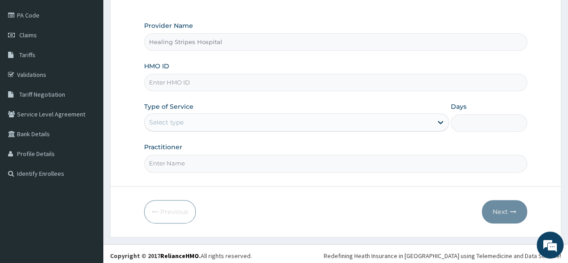
scroll to position [104, 0]
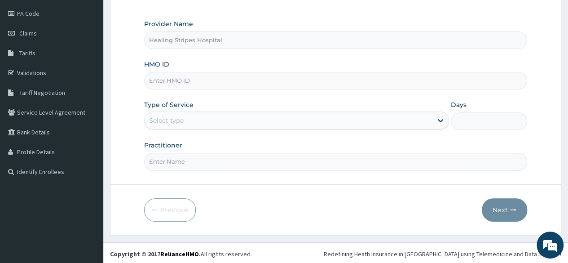
click at [247, 84] on input "HMO ID" at bounding box center [335, 81] width 383 height 18
paste input "OMOYELE OLUWADARA MOSIMILOLUWA"
type input "OMOYELE OLUWADARA MOSIMILOLUWA"
paste input "SMC/10004/A"
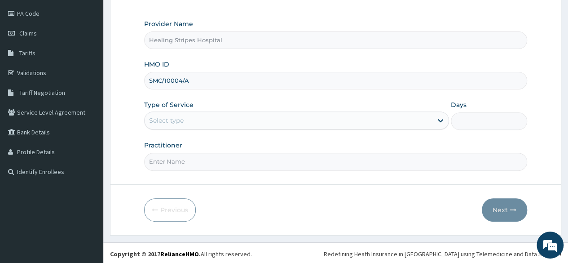
type input "SMC/10004/A"
click at [223, 123] on div "Select type" at bounding box center [289, 120] width 288 height 14
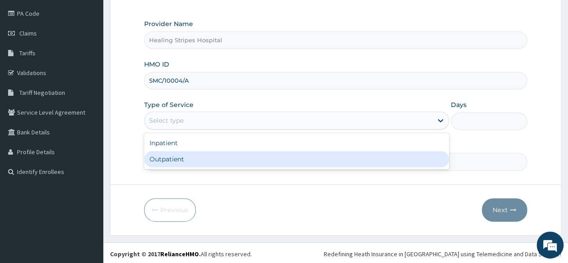
click at [211, 151] on div "Outpatient" at bounding box center [296, 159] width 305 height 16
type input "1"
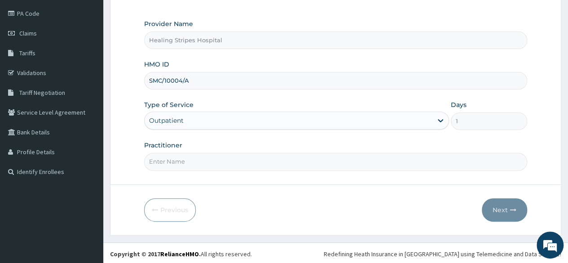
click at [334, 160] on input "Practitioner" at bounding box center [335, 162] width 383 height 18
type input "DR GODWIN"
click at [510, 210] on icon "button" at bounding box center [513, 210] width 6 height 6
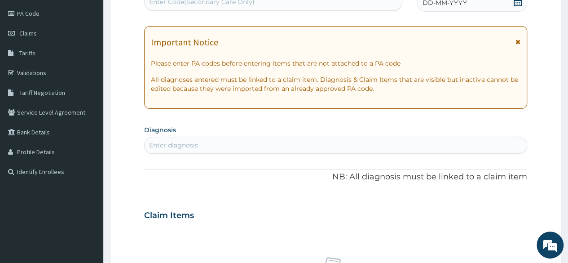
scroll to position [59, 0]
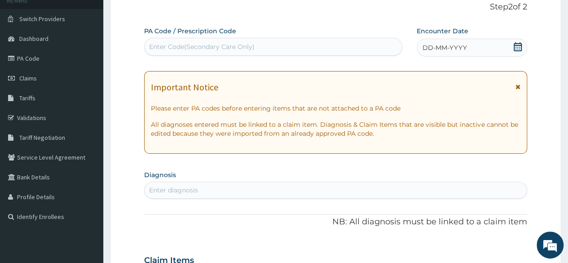
click at [221, 192] on div "Enter diagnosis" at bounding box center [336, 190] width 382 height 14
type input "[MEDICAL_DATA]"
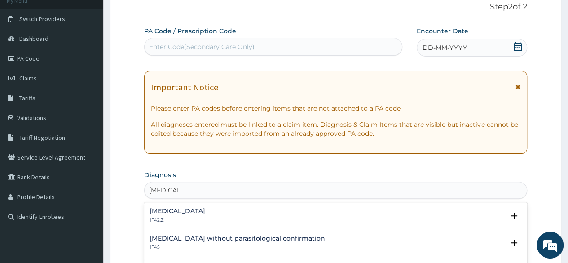
click at [205, 212] on h4 "[MEDICAL_DATA]" at bounding box center [178, 210] width 56 height 7
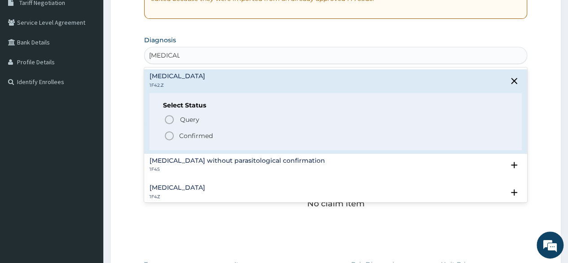
scroll to position [194, 0]
click at [172, 135] on icon "status option filled" at bounding box center [169, 135] width 11 height 11
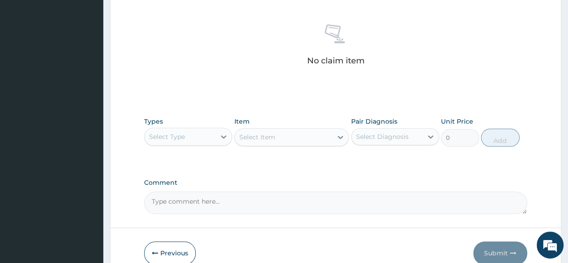
scroll to position [374, 0]
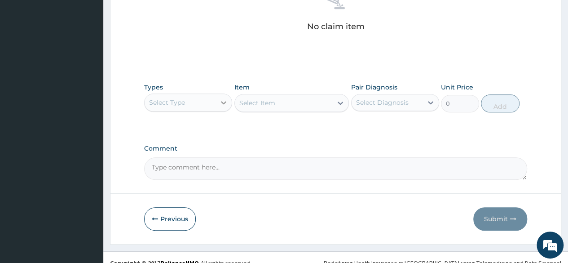
click at [218, 101] on div at bounding box center [224, 102] width 16 height 16
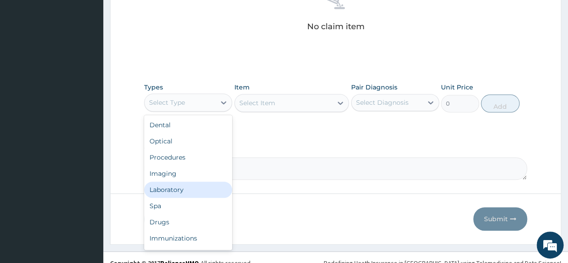
drag, startPoint x: 198, startPoint y: 185, endPoint x: 251, endPoint y: 153, distance: 61.8
click at [198, 183] on div "Laboratory" at bounding box center [188, 189] width 88 height 16
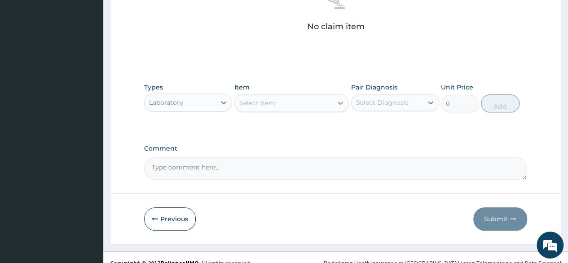
click at [335, 101] on div at bounding box center [340, 103] width 16 height 16
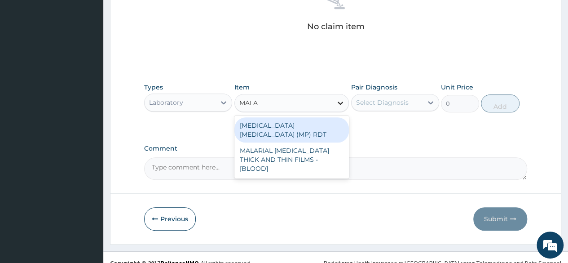
type input "MALAR"
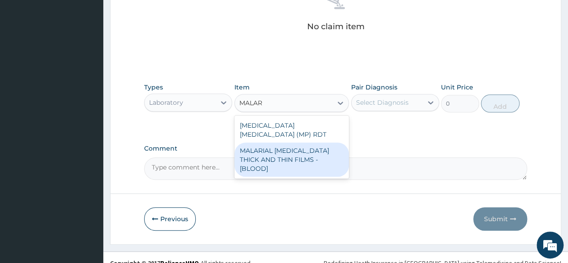
click at [318, 142] on div "MALARIAL PARASITE THICK AND THIN FILMS - [BLOOD]" at bounding box center [291, 159] width 115 height 34
type input "2625"
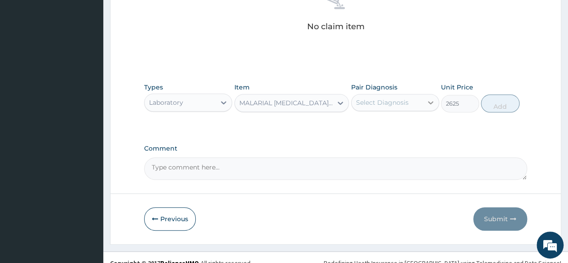
click at [424, 103] on div at bounding box center [431, 102] width 16 height 16
click at [409, 129] on label "[MEDICAL_DATA]" at bounding box center [394, 124] width 56 height 9
checkbox input "true"
click at [490, 102] on button "Add" at bounding box center [500, 103] width 38 height 18
type input "0"
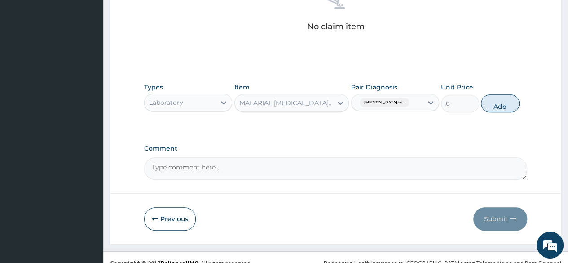
scroll to position [352, 0]
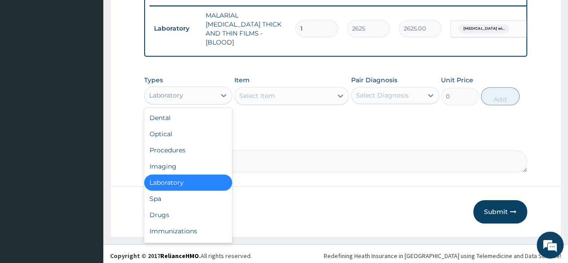
click at [214, 94] on div "Laboratory" at bounding box center [180, 95] width 71 height 14
click at [203, 149] on div "Procedures" at bounding box center [188, 150] width 88 height 16
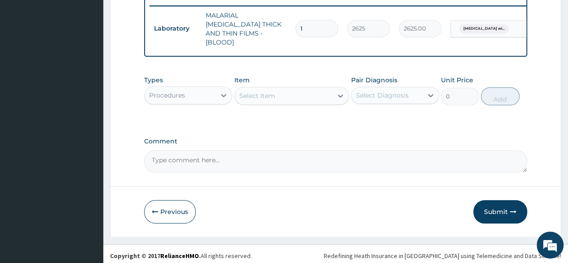
click at [324, 92] on div "Select Item" at bounding box center [284, 95] width 98 height 14
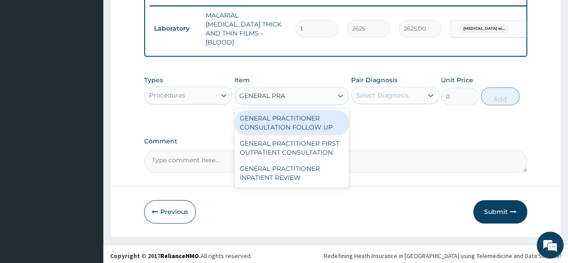
type input "GENERAL PRAC"
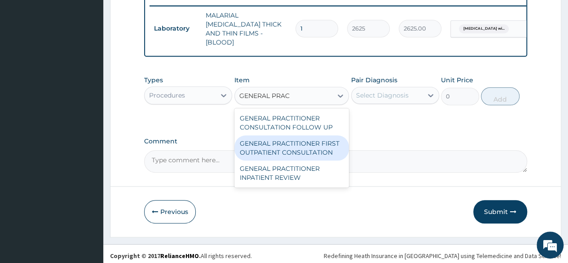
click at [322, 147] on div "GENERAL PRACTITIONER FIRST OUTPATIENT CONSULTATION" at bounding box center [291, 147] width 115 height 25
type input "4500"
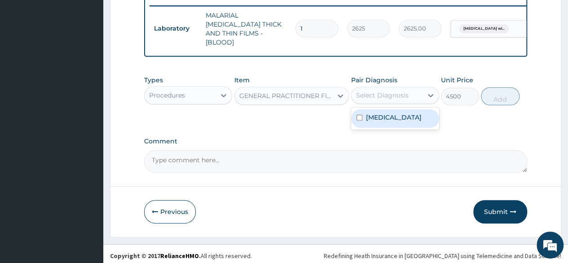
click at [419, 92] on div "Select Diagnosis" at bounding box center [387, 95] width 71 height 14
click at [404, 122] on label "[MEDICAL_DATA]" at bounding box center [394, 117] width 56 height 9
checkbox input "true"
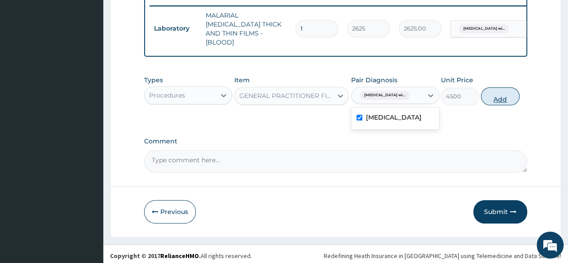
click at [503, 91] on button "Add" at bounding box center [500, 96] width 38 height 18
type input "0"
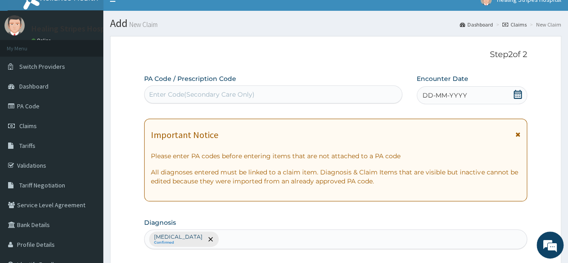
scroll to position [0, 0]
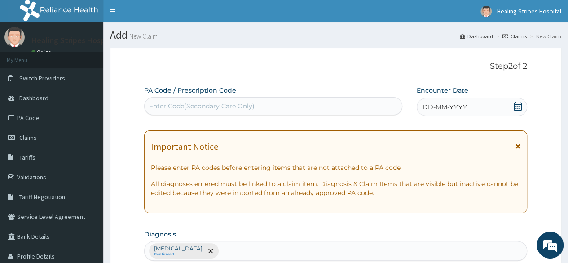
click at [517, 106] on icon at bounding box center [517, 105] width 9 height 9
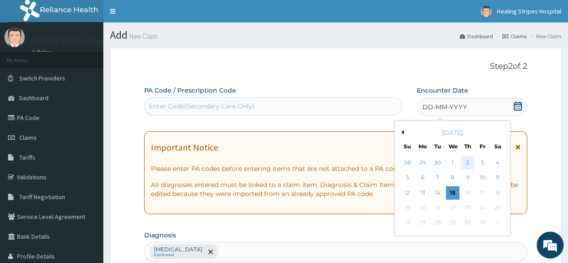
click at [466, 162] on div "2" at bounding box center [467, 162] width 13 height 13
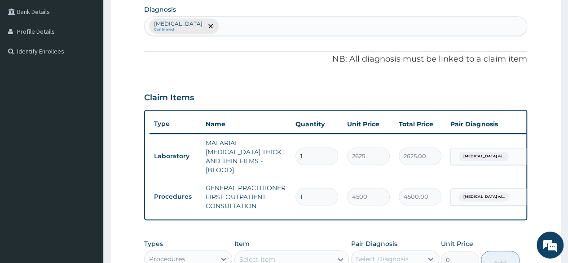
scroll to position [388, 0]
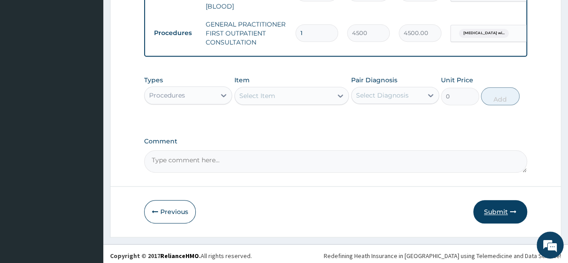
click at [491, 206] on button "Submit" at bounding box center [500, 211] width 54 height 23
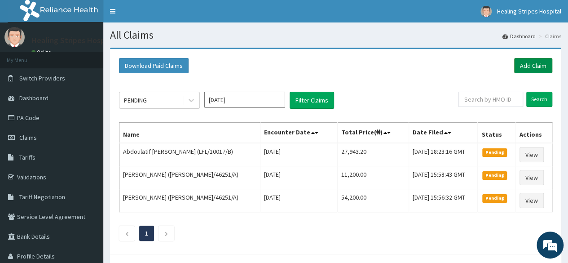
click at [526, 63] on link "Add Claim" at bounding box center [533, 65] width 38 height 15
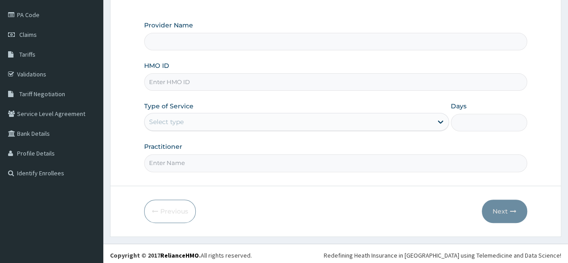
scroll to position [104, 0]
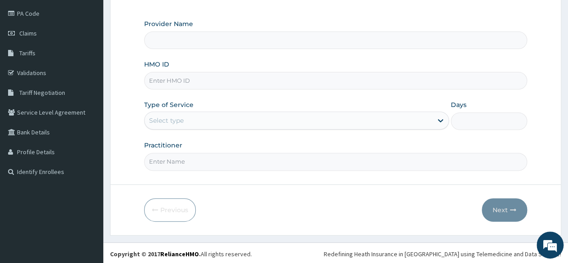
click at [187, 83] on input "HMO ID" at bounding box center [335, 81] width 383 height 18
type input "Healing Stripes Hospital"
paste input "OQI/10069/A"
type input "OQI/10069/A"
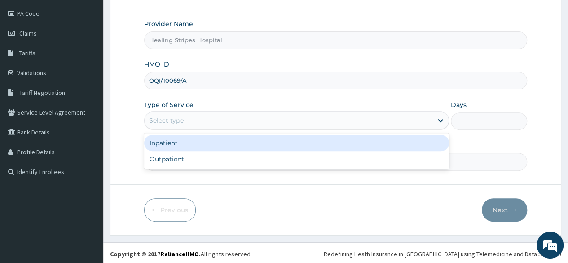
click at [232, 123] on div "Select type" at bounding box center [289, 120] width 288 height 14
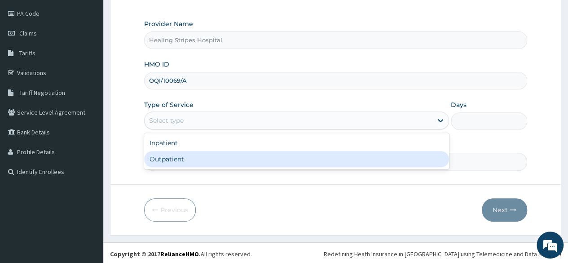
click at [212, 156] on div "Outpatient" at bounding box center [296, 159] width 305 height 16
type input "1"
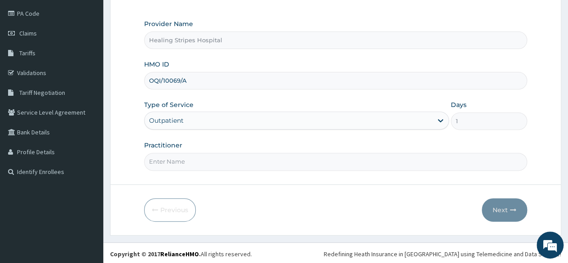
click at [282, 159] on input "Practitioner" at bounding box center [335, 162] width 383 height 18
type input "[PERSON_NAME]"
click at [502, 207] on button "Next" at bounding box center [504, 209] width 45 height 23
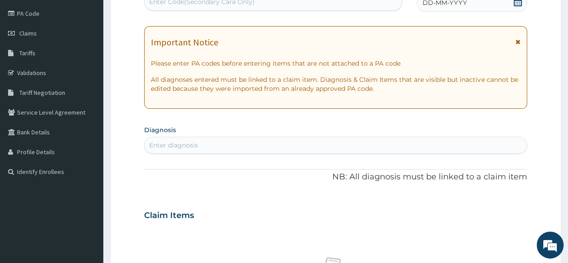
click at [236, 148] on div "Enter diagnosis" at bounding box center [336, 145] width 382 height 14
type input "[MEDICAL_DATA]"
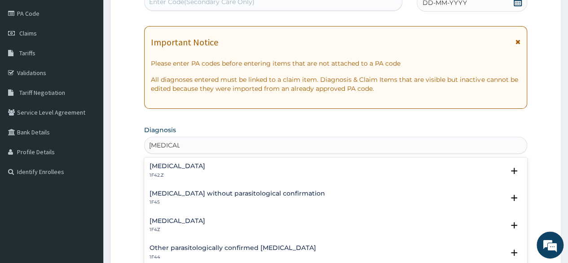
click at [205, 166] on h4 "[MEDICAL_DATA]" at bounding box center [178, 166] width 56 height 7
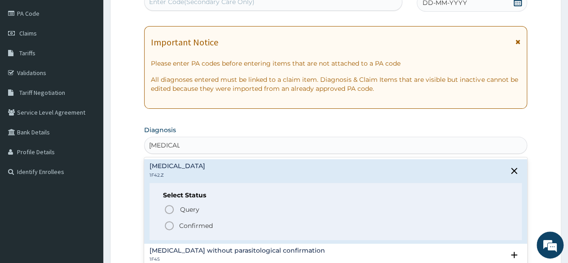
click at [167, 225] on icon "status option filled" at bounding box center [169, 225] width 11 height 11
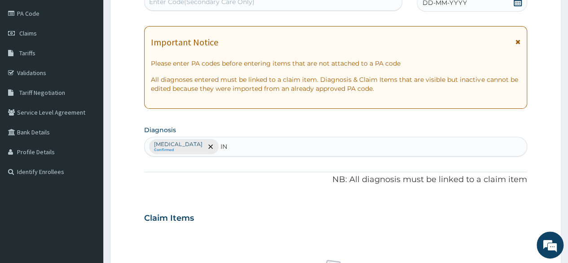
type input "I"
type input "SLEEP"
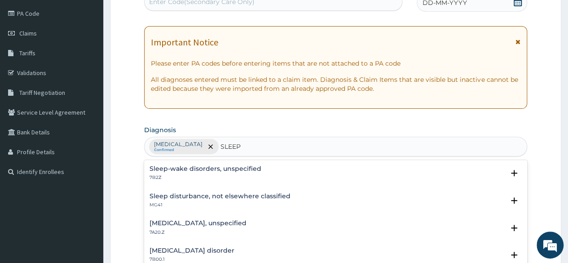
click at [216, 197] on h4 "Sleep disturbance, not elsewhere classified" at bounding box center [220, 196] width 141 height 7
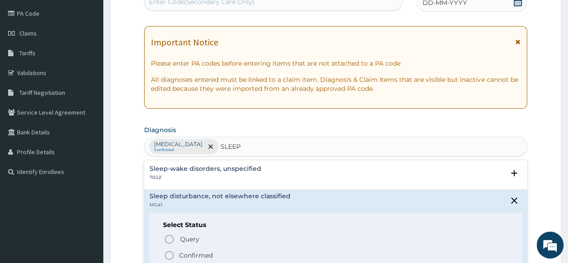
drag, startPoint x: 167, startPoint y: 251, endPoint x: 179, endPoint y: 239, distance: 17.2
click at [168, 251] on icon "status option filled" at bounding box center [169, 255] width 11 height 11
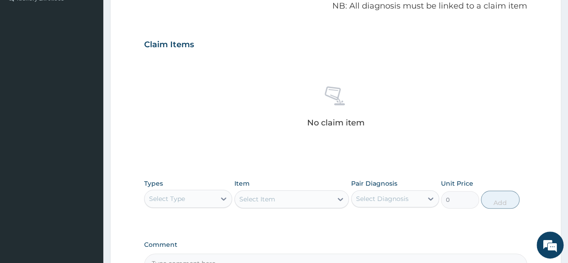
scroll to position [194, 0]
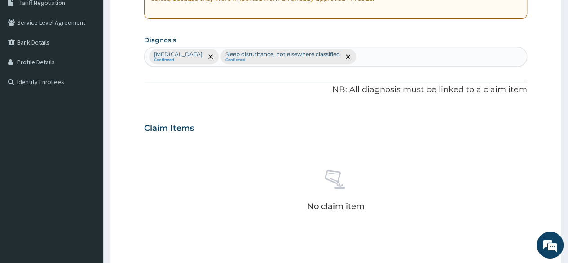
click at [475, 56] on div "[MEDICAL_DATA] Confirmed Sleep disturbance, not elsewhere classified Confirmed" at bounding box center [336, 56] width 382 height 19
type input "SEPSI"
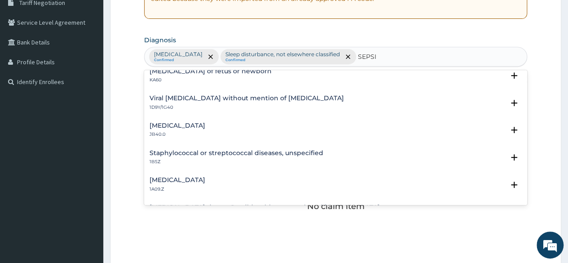
scroll to position [45, 0]
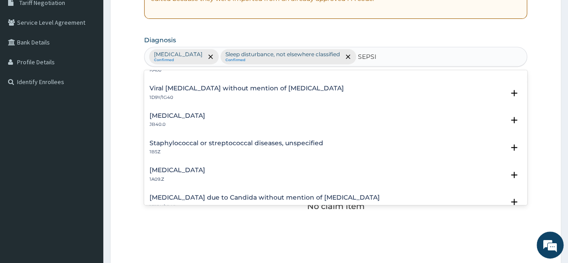
click at [203, 169] on h4 "[MEDICAL_DATA]" at bounding box center [178, 170] width 56 height 7
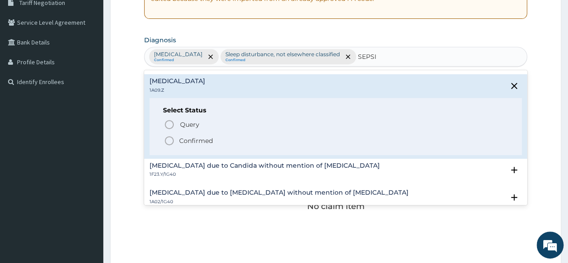
scroll to position [135, 0]
click at [173, 138] on circle "status option filled" at bounding box center [169, 140] width 8 height 8
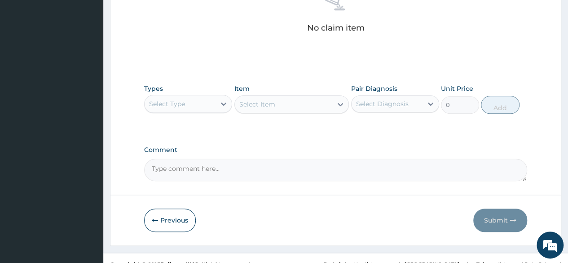
scroll to position [374, 0]
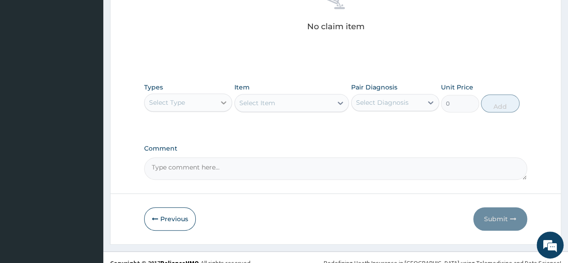
click at [224, 107] on icon at bounding box center [223, 102] width 9 height 9
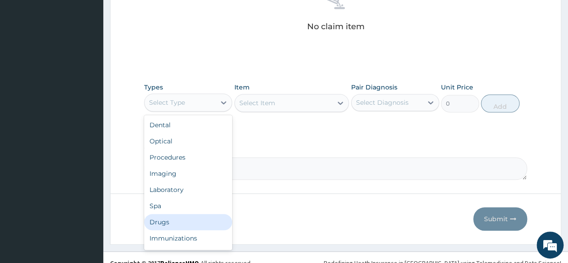
click at [194, 230] on div "Drugs" at bounding box center [188, 222] width 88 height 16
